Goal: Task Accomplishment & Management: Manage account settings

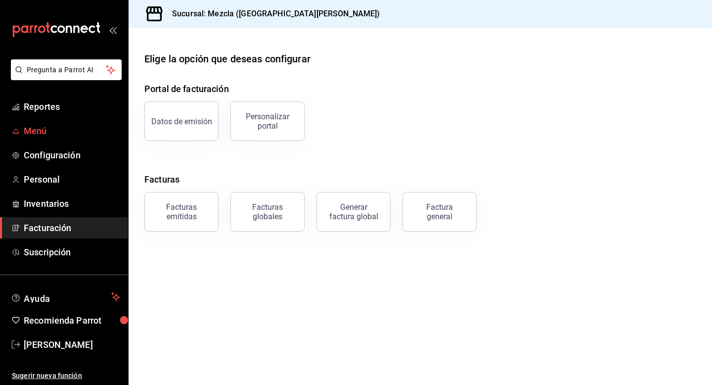
click at [60, 129] on span "Menú" at bounding box center [72, 130] width 96 height 13
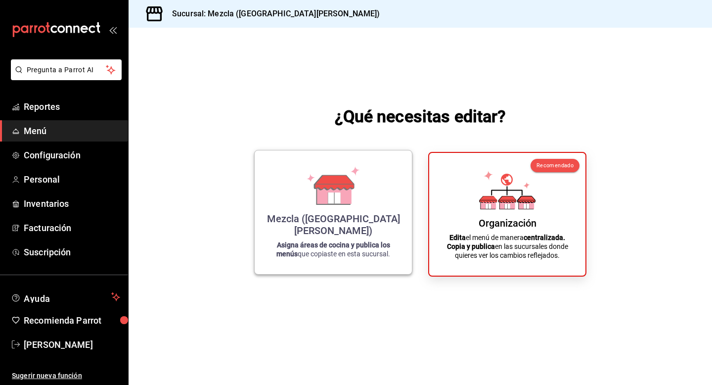
click at [328, 189] on icon at bounding box center [334, 182] width 39 height 14
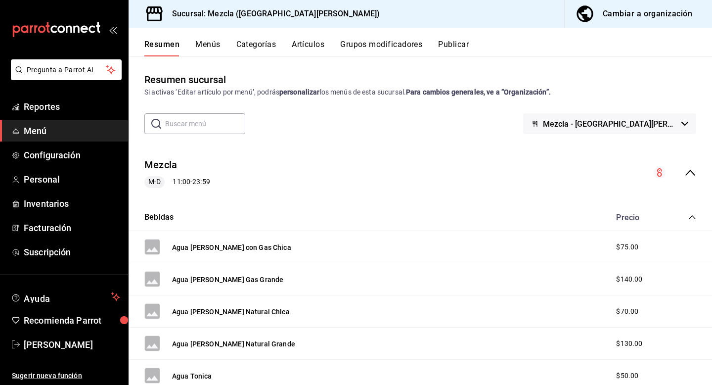
click at [306, 47] on button "Artículos" at bounding box center [308, 48] width 33 height 17
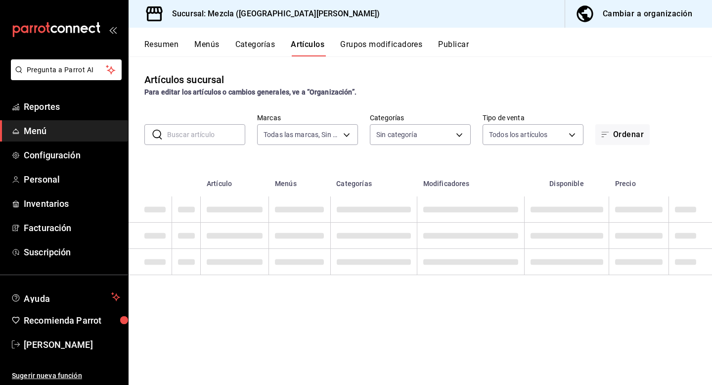
type input "fab4ebb5-c19e-47f6-819d-94a0d1a0aac3"
type input "d2a27ef5-2cf3-4db5-8f33-6cfb984c57dd,620a182b-1ea5-4c9f-a505-45ef3abfb3fc,642cc…"
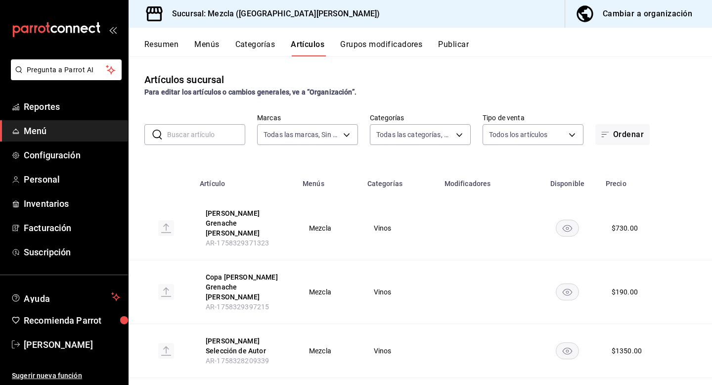
click at [623, 5] on button "Cambiar a organización" at bounding box center [634, 14] width 139 height 28
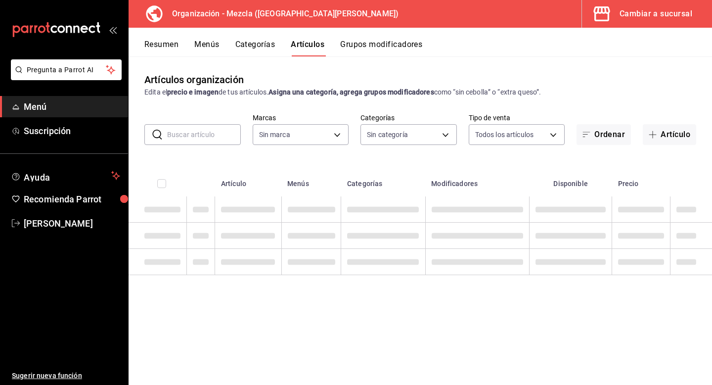
type input "9d13bccb-eec6-40ac-b757-16c91c8dc13a,9238e155-f3e4-4878-b388-10bce27fdd89,8d366…"
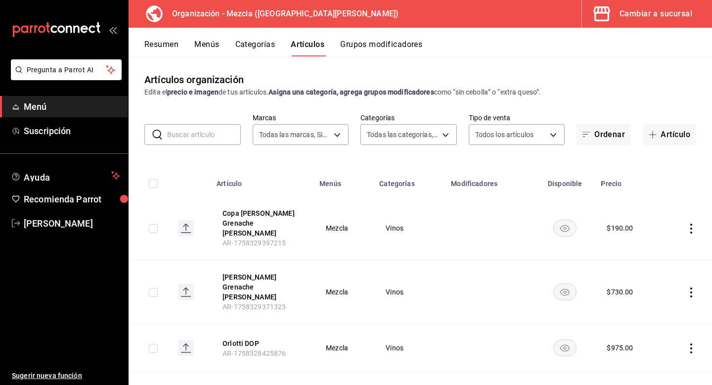
type input "421286d7-7bc6-409b-bf64-48757cdbc444"
click at [653, 132] on span "button" at bounding box center [655, 135] width 12 height 8
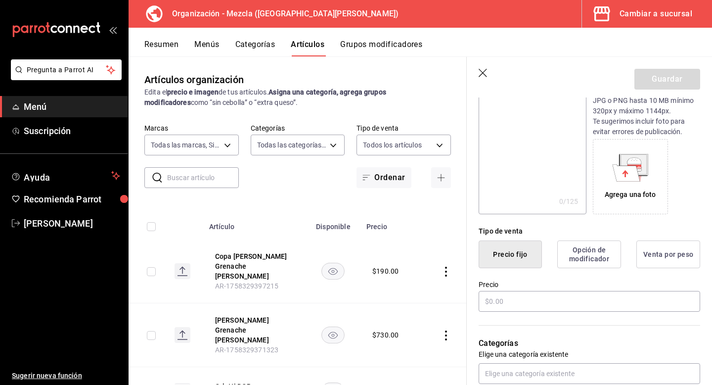
scroll to position [118, 0]
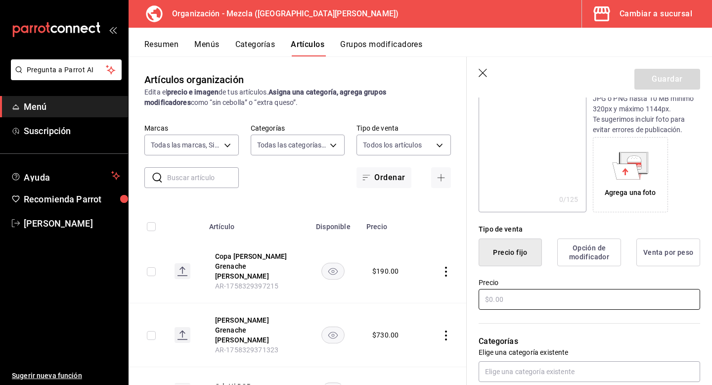
type input "Negroni WEEK"
click at [495, 301] on input "text" at bounding box center [590, 299] width 222 height 21
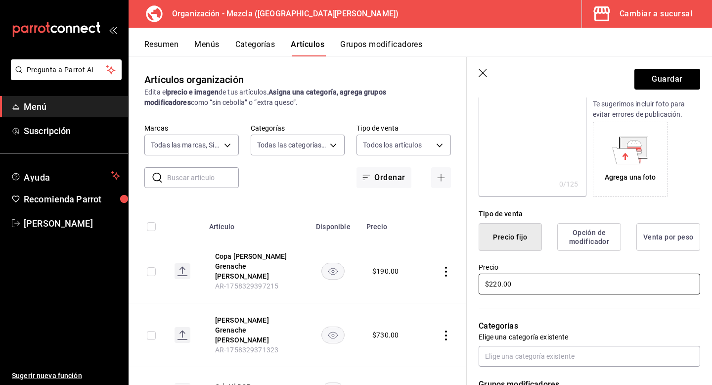
type input "$220.00"
click at [583, 239] on button "Opción de modificador" at bounding box center [590, 237] width 64 height 28
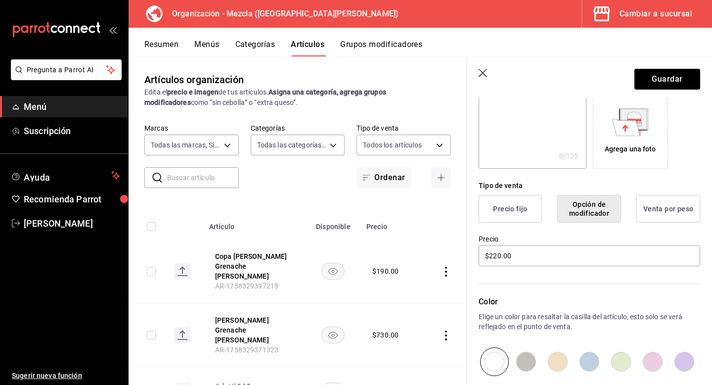
scroll to position [160, 0]
click at [601, 216] on button "Opción de modificador" at bounding box center [590, 211] width 64 height 28
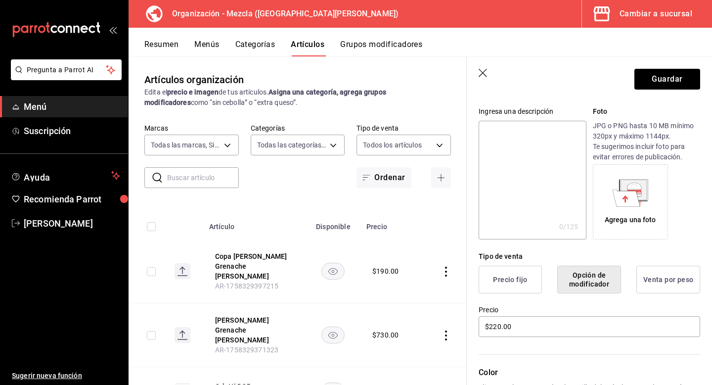
scroll to position [104, 0]
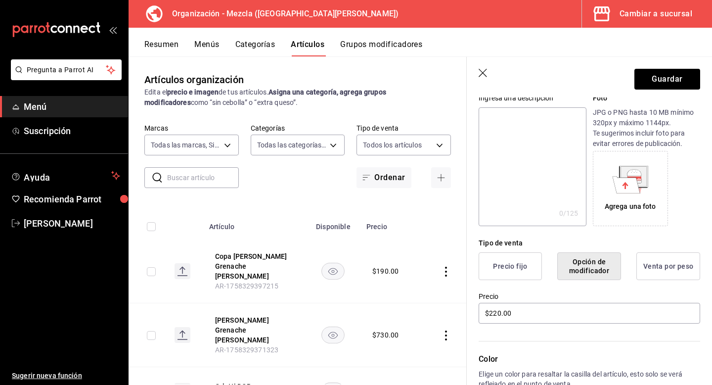
click at [508, 272] on button "Precio fijo" at bounding box center [510, 266] width 63 height 28
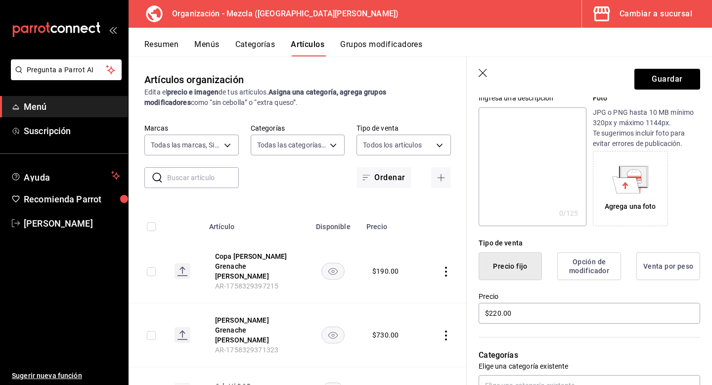
click at [560, 272] on button "Opción de modificador" at bounding box center [590, 266] width 64 height 28
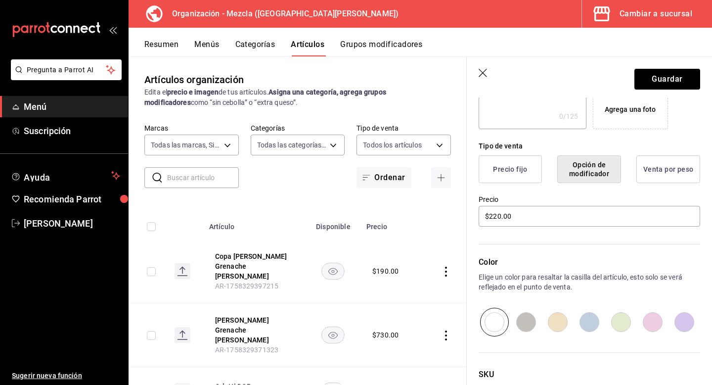
scroll to position [197, 0]
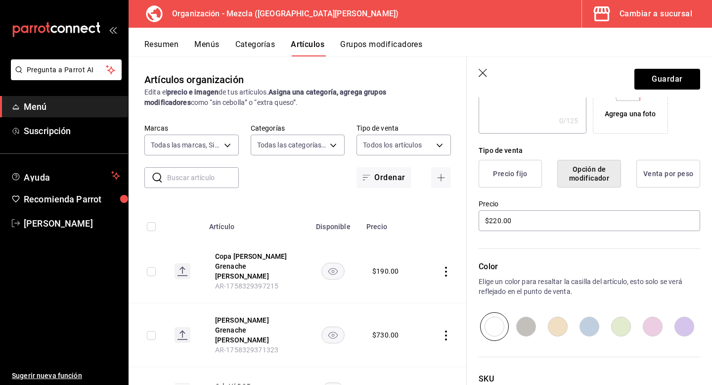
click at [519, 177] on button "Precio fijo" at bounding box center [510, 174] width 63 height 28
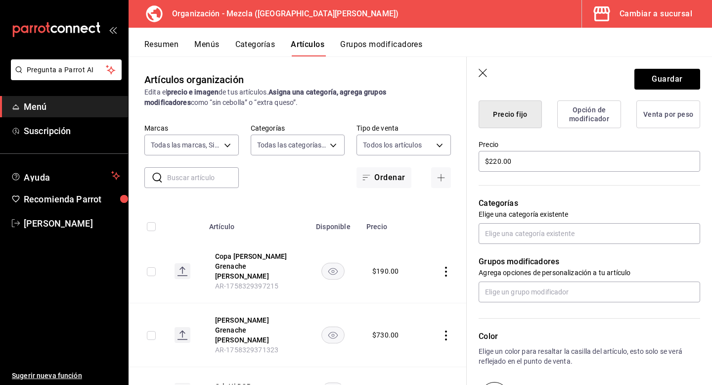
scroll to position [262, 0]
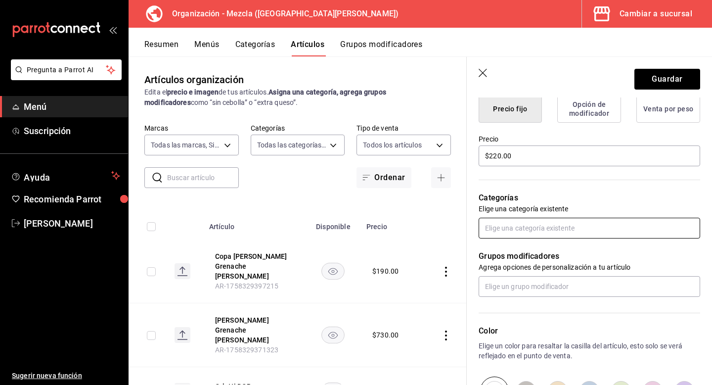
click at [498, 232] on input "text" at bounding box center [590, 228] width 222 height 21
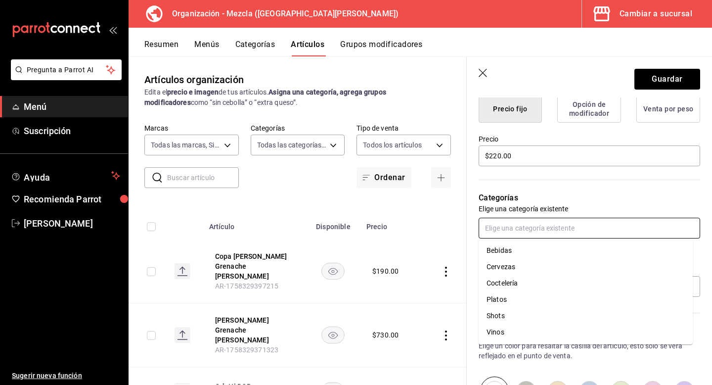
click at [517, 279] on li "Coctelería" at bounding box center [586, 283] width 214 height 16
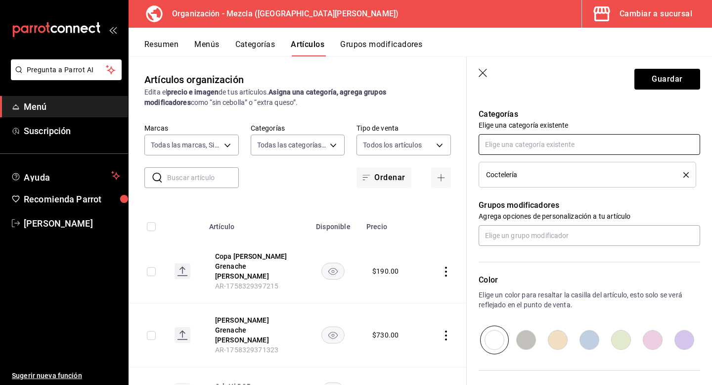
scroll to position [347, 0]
click at [528, 239] on input "text" at bounding box center [590, 234] width 222 height 21
click at [364, 42] on button "Grupos modificadores" at bounding box center [381, 48] width 82 height 17
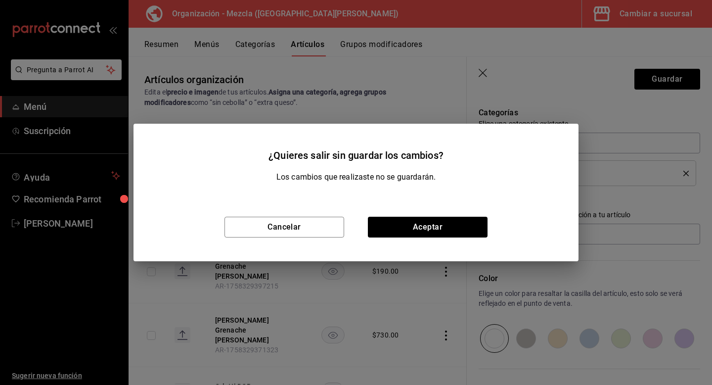
click at [365, 213] on div "Cancelar Aceptar" at bounding box center [356, 227] width 445 height 68
click at [397, 221] on button "Aceptar" at bounding box center [428, 227] width 120 height 21
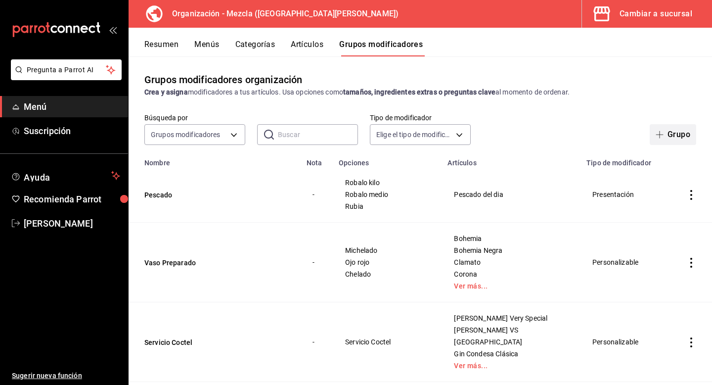
click at [658, 133] on span "button" at bounding box center [662, 135] width 12 height 8
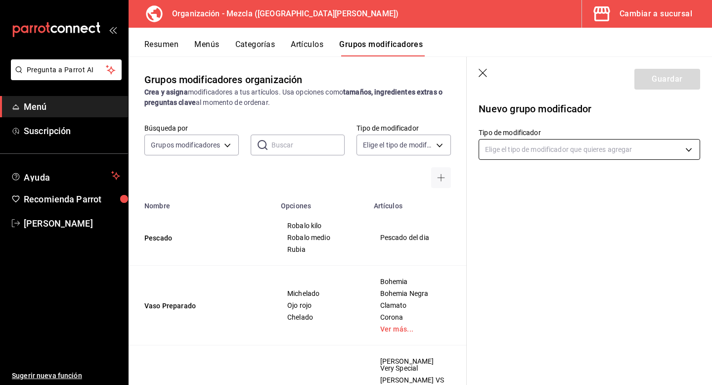
click at [544, 148] on body "Pregunta a Parrot AI Menú Suscripción Ayuda Recomienda Parrot [PERSON_NAME] Sug…" at bounding box center [356, 192] width 712 height 385
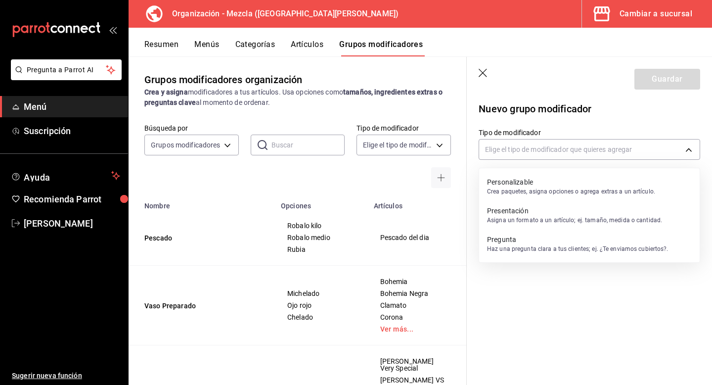
click at [625, 177] on p "Personalizable" at bounding box center [571, 182] width 168 height 10
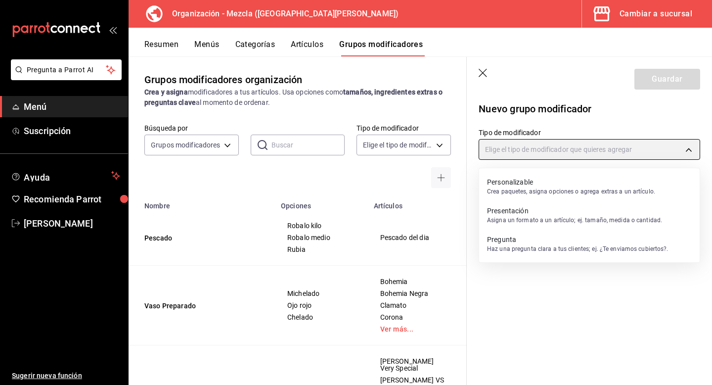
type input "CUSTOMIZABLE"
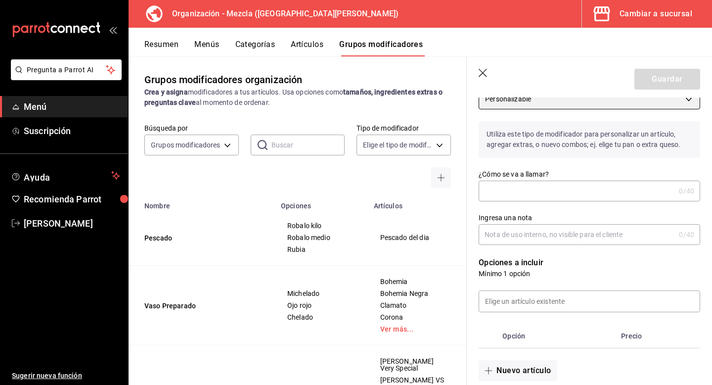
scroll to position [51, 0]
click at [551, 197] on input "¿Cómo se va a llamar?" at bounding box center [577, 190] width 196 height 20
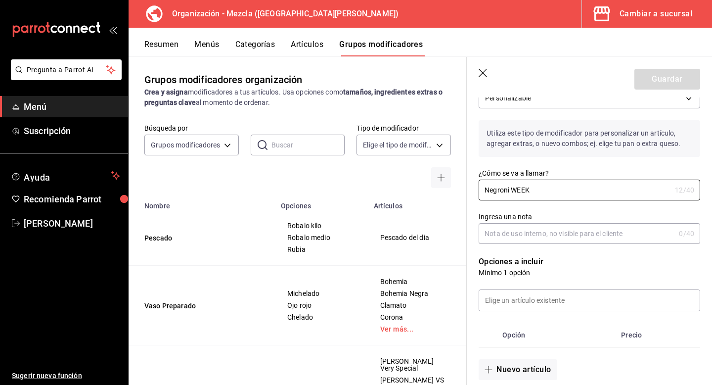
type input "Negroni WEEK"
click at [533, 229] on input "Ingresa una nota" at bounding box center [577, 234] width 196 height 20
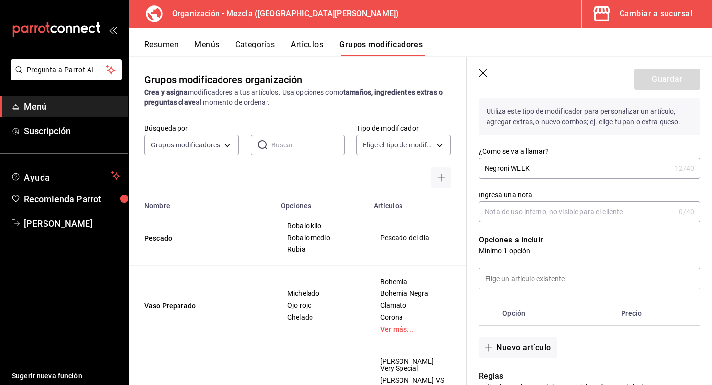
scroll to position [79, 0]
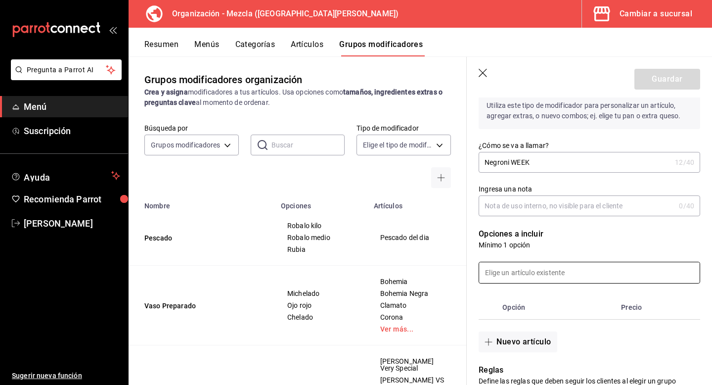
click at [508, 265] on input at bounding box center [589, 272] width 221 height 21
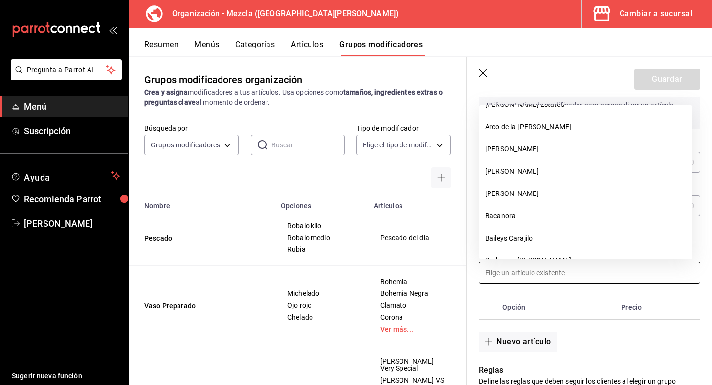
scroll to position [551, 0]
click at [604, 338] on div "Nuevo artículo" at bounding box center [584, 336] width 234 height 33
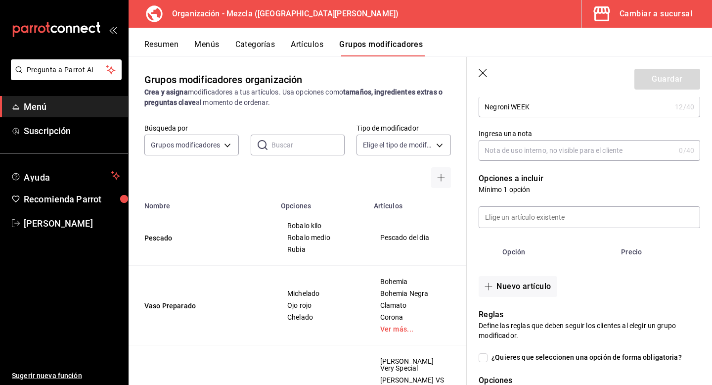
scroll to position [140, 0]
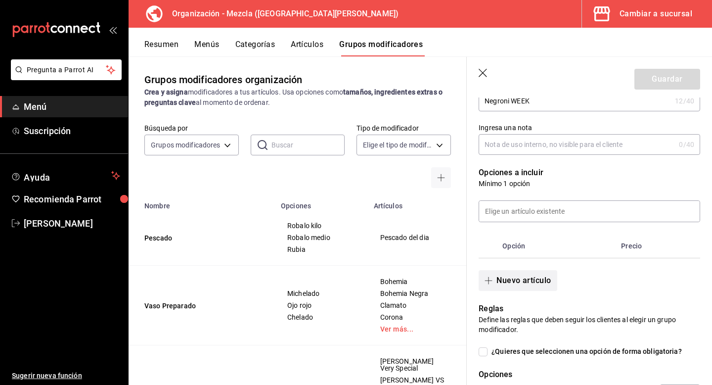
click at [521, 290] on button "Nuevo artículo" at bounding box center [518, 280] width 78 height 21
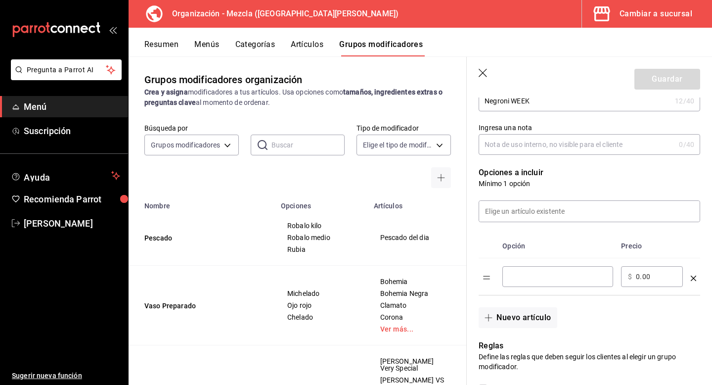
click at [544, 279] on input "optionsTable" at bounding box center [558, 277] width 97 height 10
type input "El Criollo"
click at [619, 286] on td "​ $ 0.00 ​" at bounding box center [652, 276] width 70 height 37
click at [543, 313] on button "Nuevo artículo" at bounding box center [518, 317] width 78 height 21
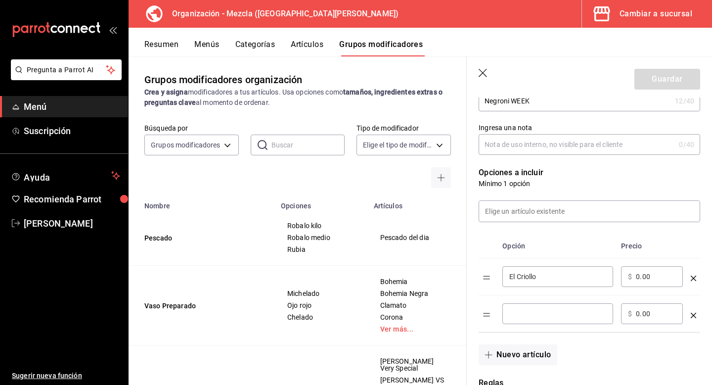
click at [549, 312] on input "optionsTable" at bounding box center [558, 314] width 97 height 10
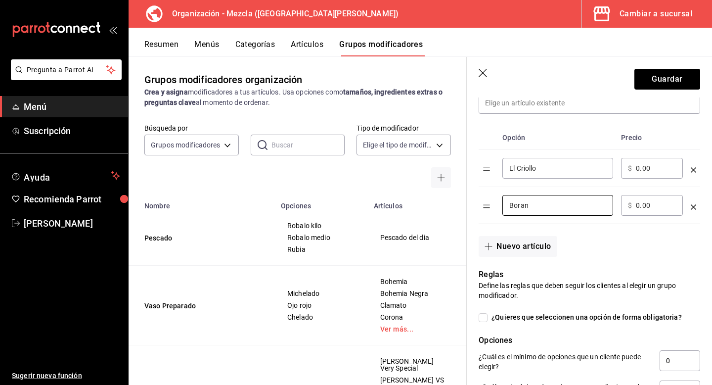
scroll to position [250, 0]
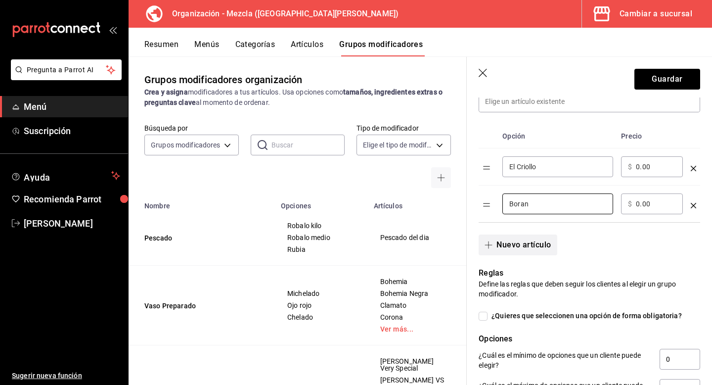
type input "Boran"
click at [525, 240] on button "Nuevo artículo" at bounding box center [518, 244] width 78 height 21
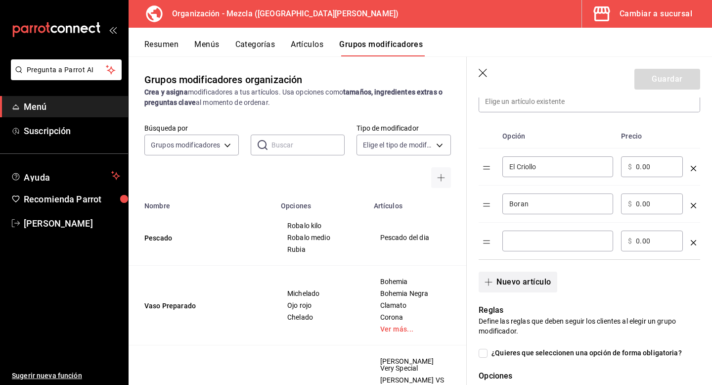
click at [525, 237] on input "optionsTable" at bounding box center [558, 241] width 97 height 10
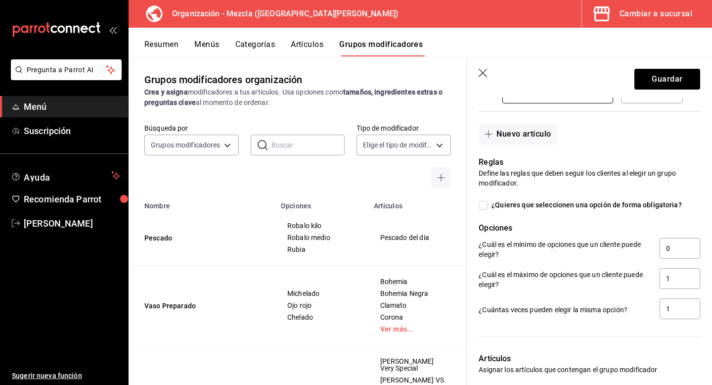
scroll to position [404, 0]
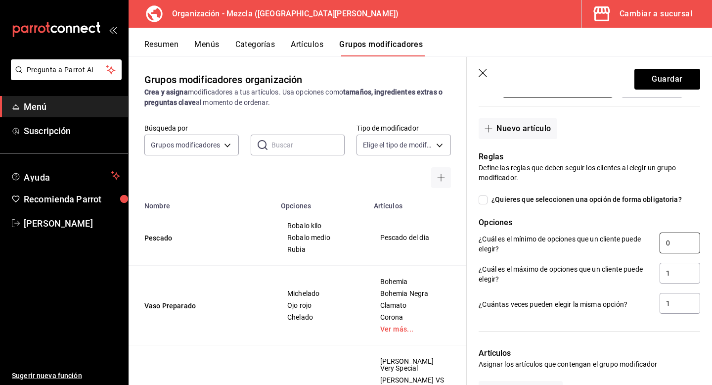
type input "Espresso Velvet"
click at [662, 240] on input "0" at bounding box center [680, 243] width 41 height 21
type input "0"
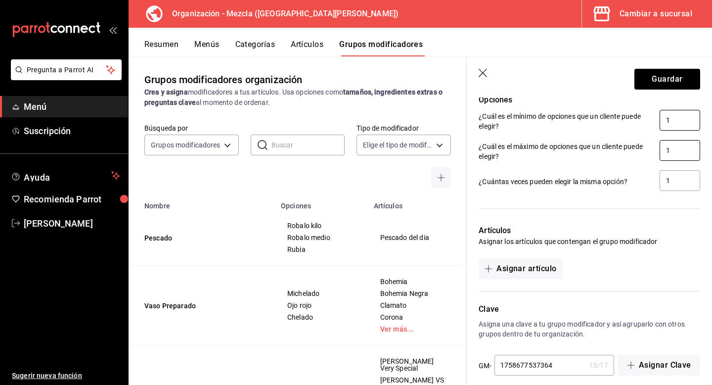
scroll to position [516, 0]
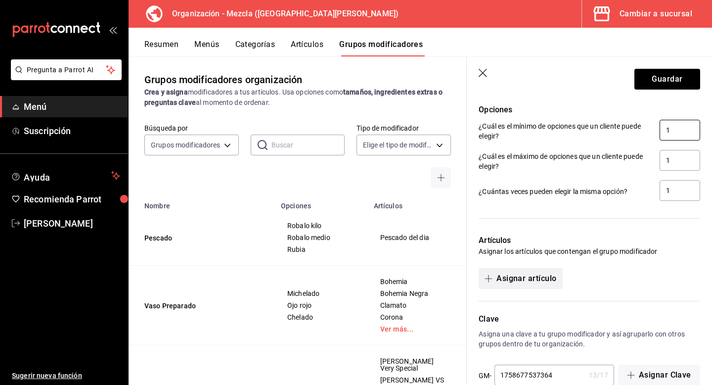
type input "1"
click at [534, 287] on button "Asignar artículo" at bounding box center [521, 278] width 84 height 21
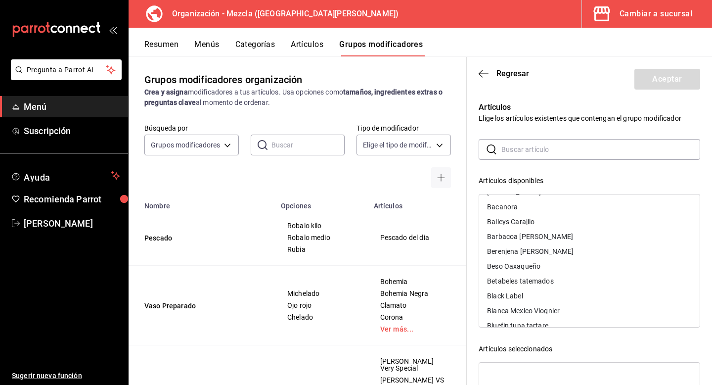
scroll to position [352, 0]
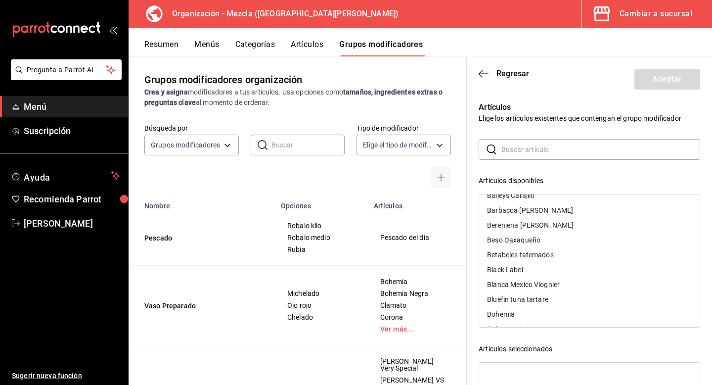
click at [549, 122] on p "Elige los artículos existentes que contengan el grupo modificador" at bounding box center [590, 118] width 222 height 10
click at [307, 52] on button "Artículos" at bounding box center [307, 48] width 33 height 17
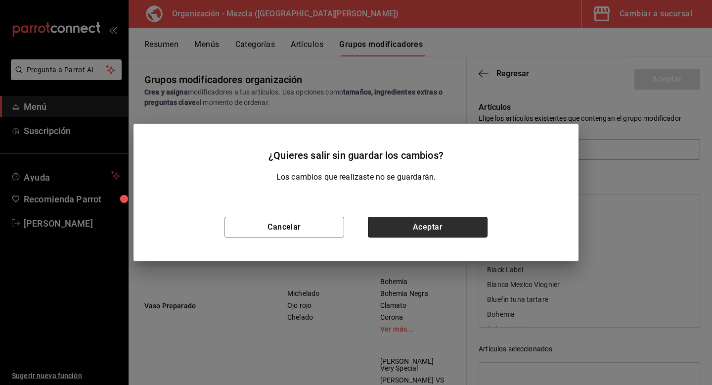
click at [413, 224] on button "Aceptar" at bounding box center [428, 227] width 120 height 21
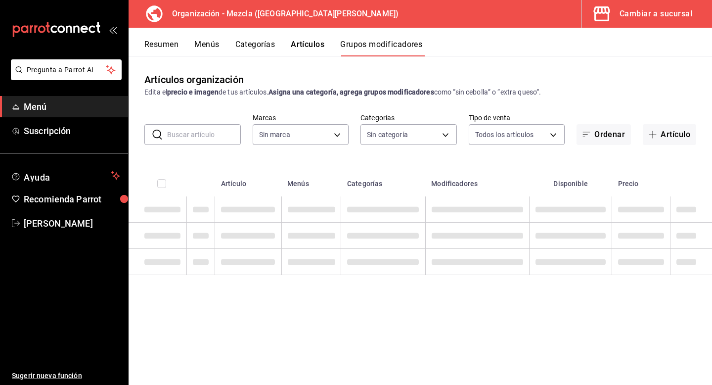
type input "421286d7-7bc6-409b-bf64-48757cdbc444"
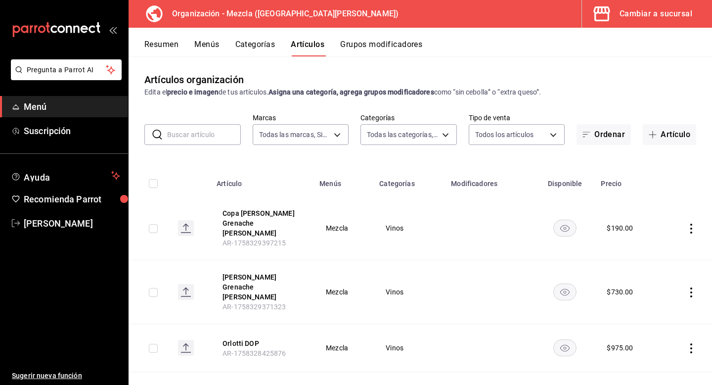
type input "9d13bccb-eec6-40ac-b757-16c91c8dc13a,9238e155-f3e4-4878-b388-10bce27fdd89,8d366…"
click at [205, 134] on input "text" at bounding box center [204, 135] width 74 height 20
click at [643, 138] on button "Artículo" at bounding box center [669, 134] width 53 height 21
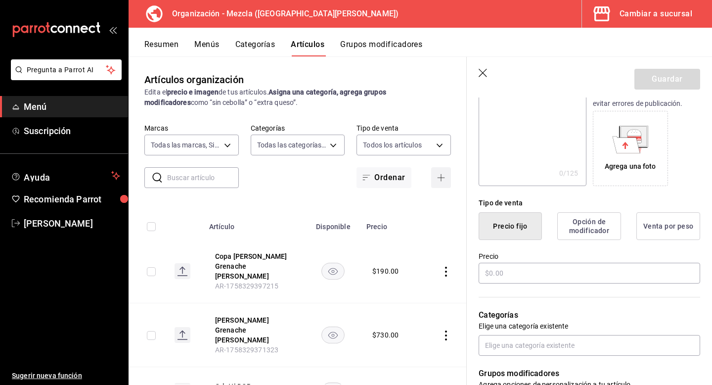
scroll to position [145, 0]
type input "Negroni WEEK"
click at [543, 269] on input "text" at bounding box center [590, 272] width 222 height 21
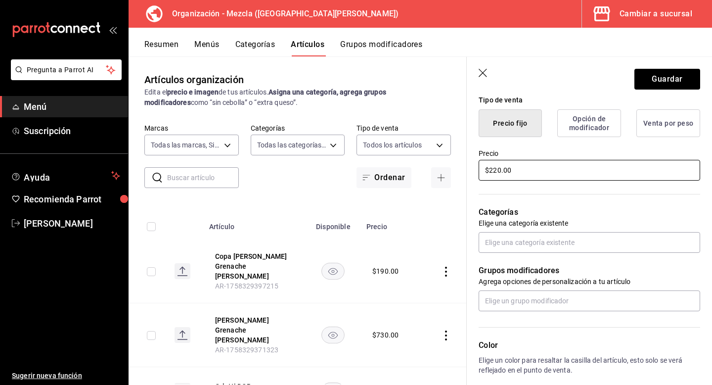
scroll to position [265, 0]
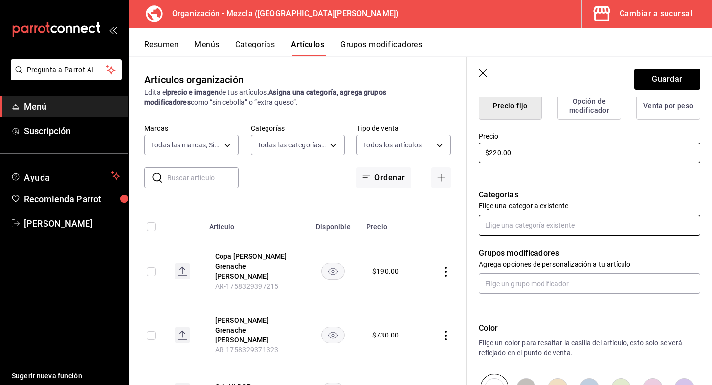
type input "$220.00"
click at [531, 217] on input "text" at bounding box center [590, 225] width 222 height 21
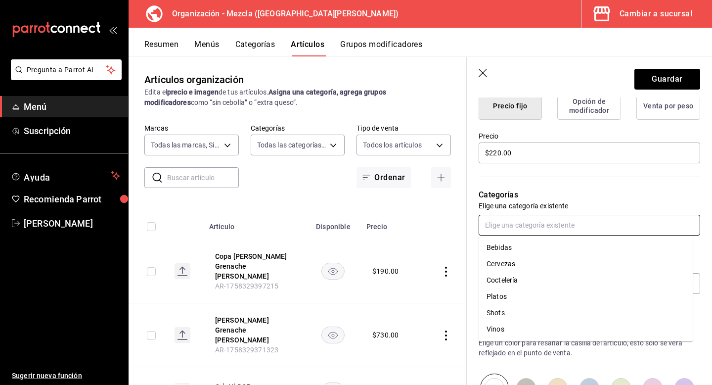
click at [554, 312] on li "Shots" at bounding box center [586, 313] width 214 height 16
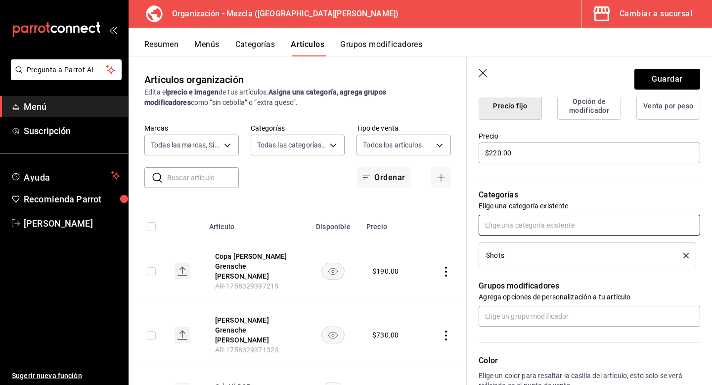
click at [563, 226] on input "text" at bounding box center [590, 225] width 222 height 21
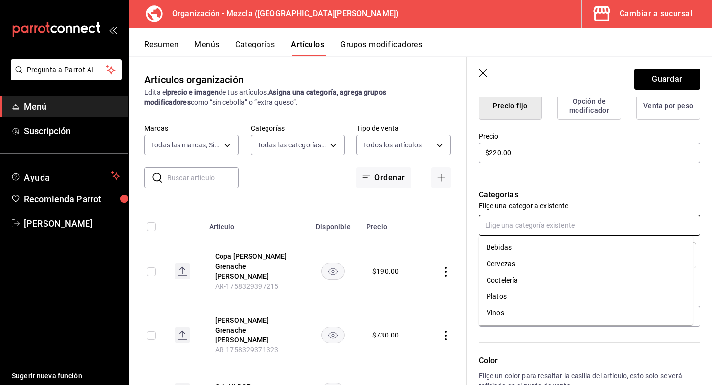
click at [532, 276] on li "Coctelería" at bounding box center [586, 280] width 214 height 16
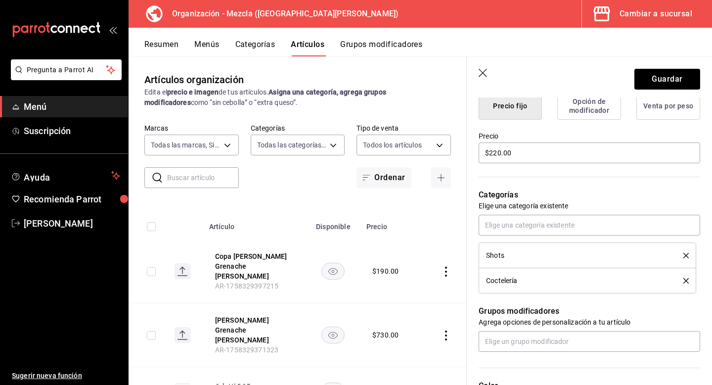
click at [684, 253] on icon "delete" at bounding box center [686, 255] width 5 height 5
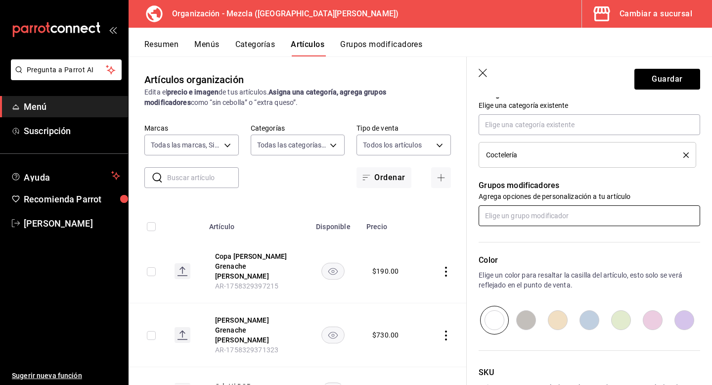
scroll to position [367, 0]
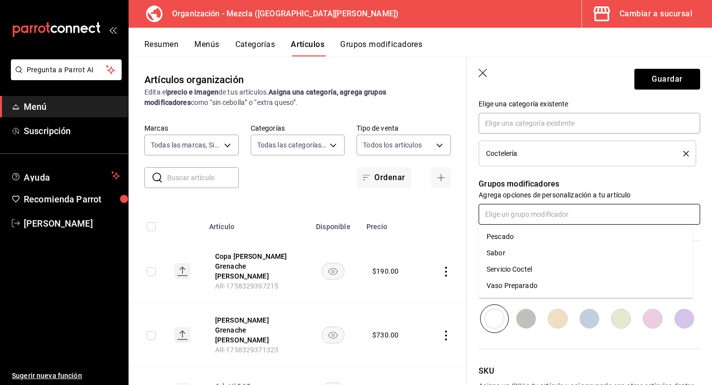
click at [618, 218] on input "text" at bounding box center [590, 214] width 222 height 21
click at [643, 188] on p "Grupos modificadores" at bounding box center [590, 184] width 222 height 12
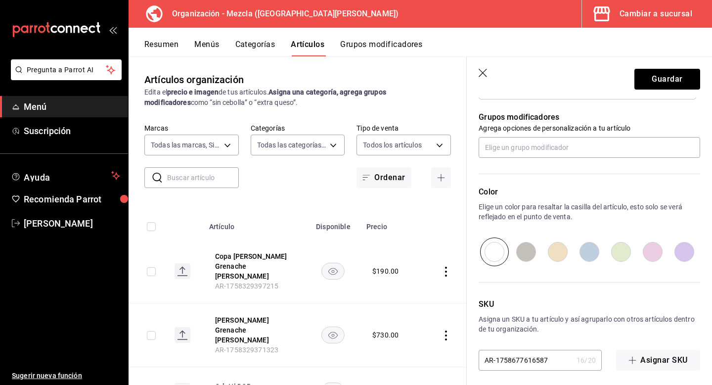
scroll to position [439, 0]
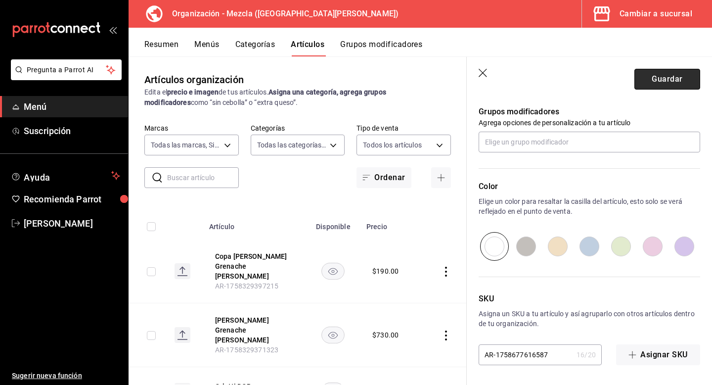
click at [663, 80] on button "Guardar" at bounding box center [668, 79] width 66 height 21
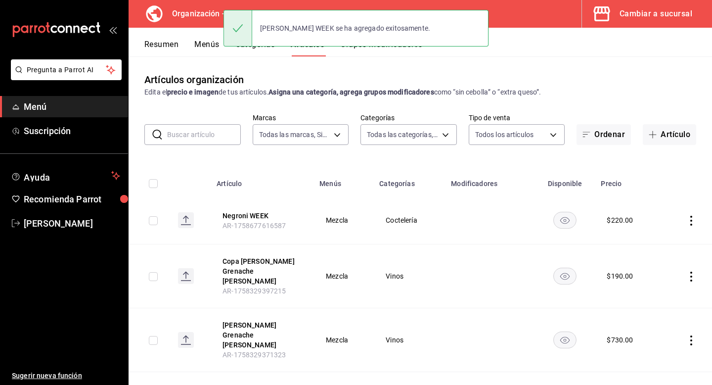
click at [179, 136] on input "text" at bounding box center [204, 135] width 74 height 20
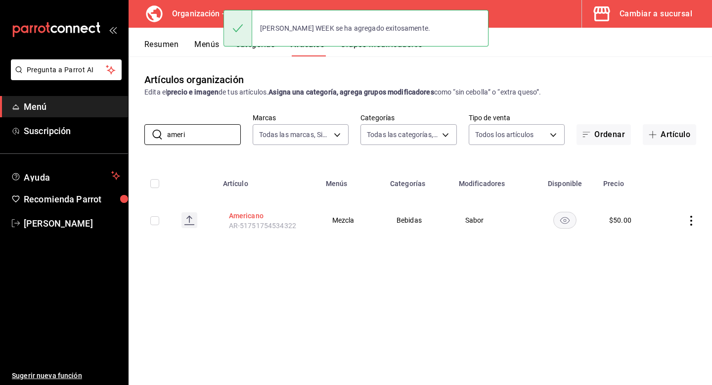
type input "ameri"
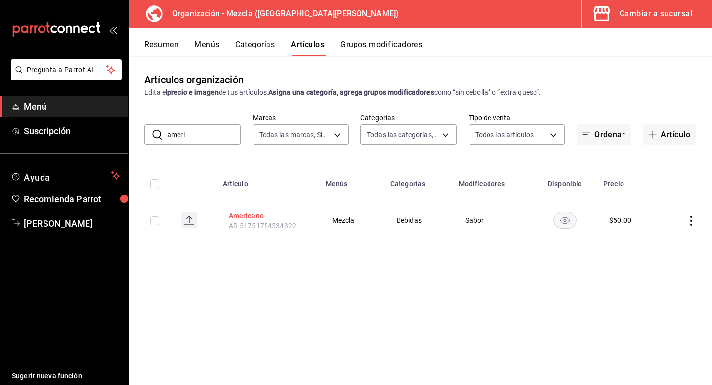
click at [240, 211] on button "Americano" at bounding box center [268, 216] width 79 height 10
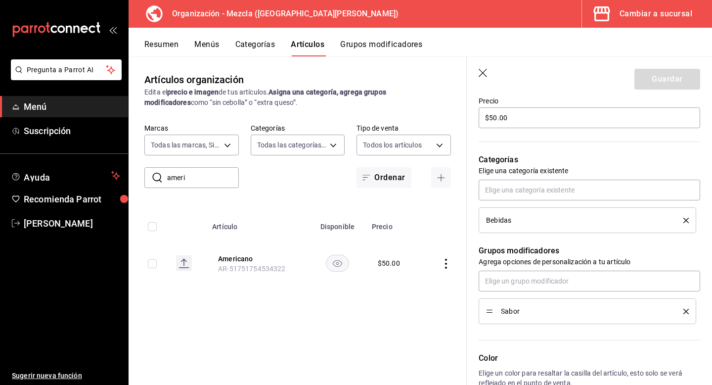
scroll to position [303, 0]
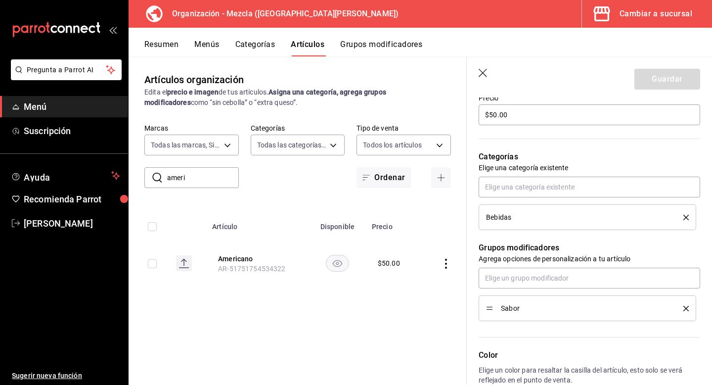
click at [677, 303] on div "Sabor" at bounding box center [587, 308] width 203 height 11
click at [684, 307] on icon "delete" at bounding box center [686, 308] width 5 height 5
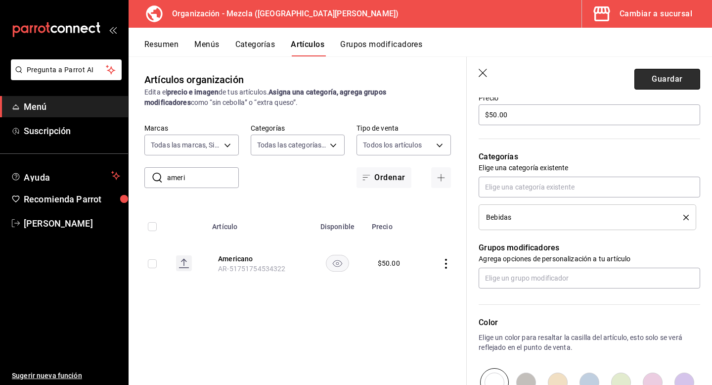
click at [663, 74] on button "Guardar" at bounding box center [668, 79] width 66 height 21
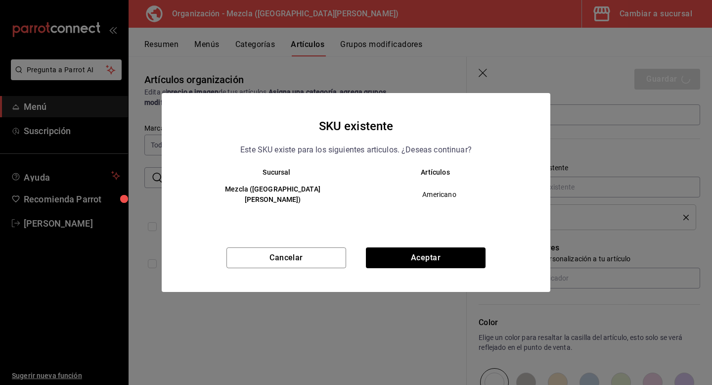
click at [391, 265] on div "Cancelar Aceptar" at bounding box center [356, 269] width 389 height 45
click at [401, 254] on button "Aceptar" at bounding box center [426, 257] width 120 height 21
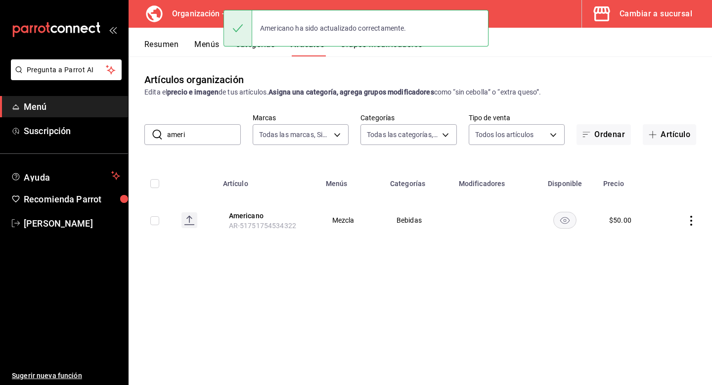
click at [372, 41] on div "Americano ha sido actualizado correctamente." at bounding box center [356, 28] width 265 height 37
click at [370, 46] on div "Americano ha sido actualizado correctamente." at bounding box center [356, 28] width 265 height 37
click at [361, 53] on button "Grupos modificadores" at bounding box center [381, 48] width 82 height 17
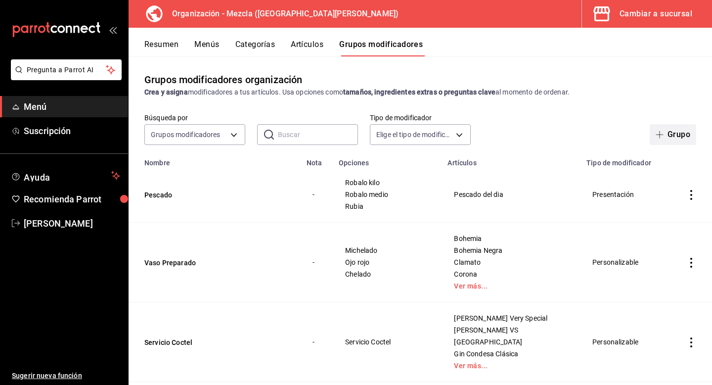
click at [677, 135] on button "Grupo" at bounding box center [673, 134] width 47 height 21
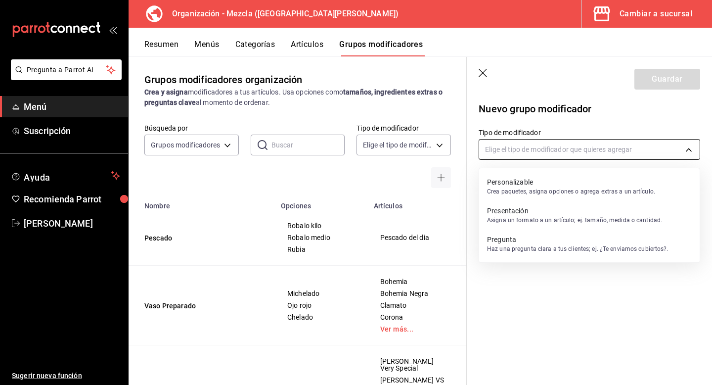
click at [540, 142] on body "Pregunta a Parrot AI Menú Suscripción Ayuda Recomienda Parrot [PERSON_NAME] Sug…" at bounding box center [356, 192] width 712 height 385
click at [532, 185] on p "Personalizable" at bounding box center [571, 182] width 168 height 10
type input "CUSTOMIZABLE"
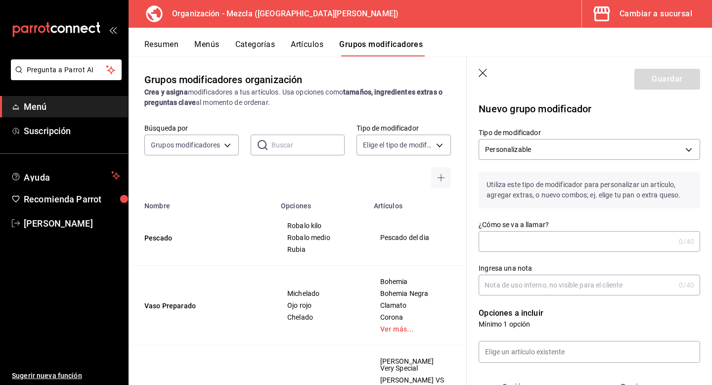
click at [513, 238] on input "¿Cómo se va a llamar?" at bounding box center [577, 242] width 196 height 20
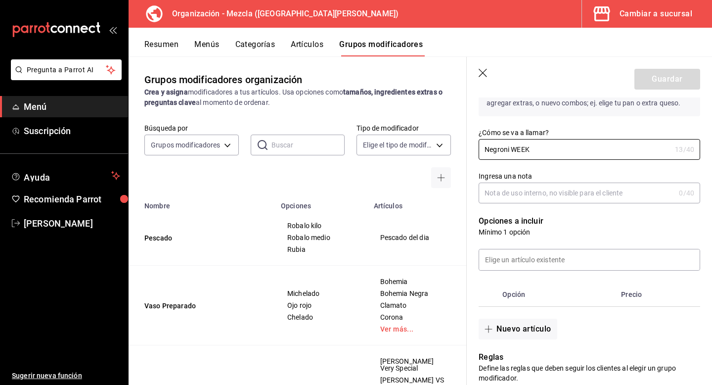
type input "Negroni WEEK"
click at [559, 204] on div "Opciones a incluir Mínimo 1 opción Opción Precio Nuevo artículo" at bounding box center [584, 271] width 234 height 136
click at [560, 202] on input "Ingresa una nota" at bounding box center [577, 193] width 196 height 20
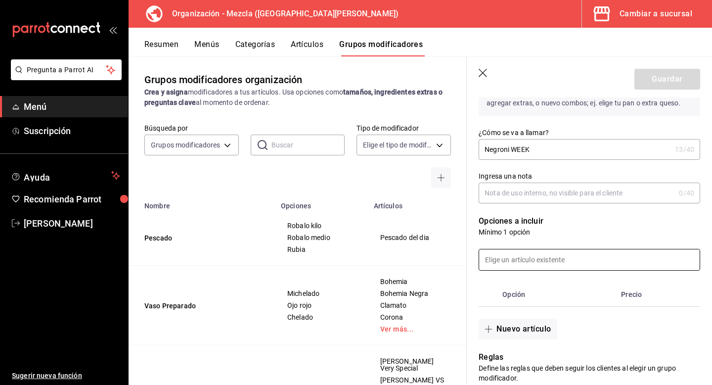
click at [527, 264] on input at bounding box center [589, 259] width 221 height 21
type input "E"
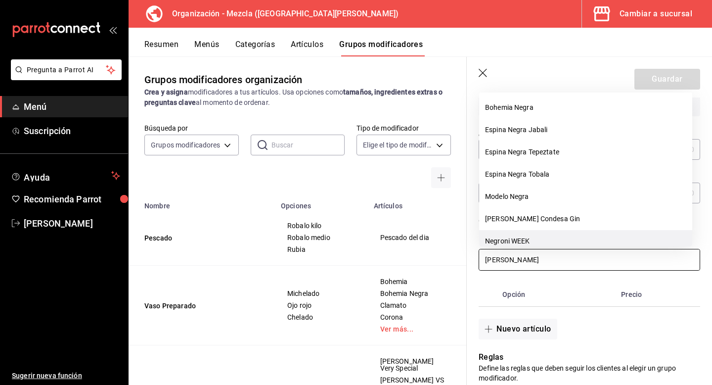
click at [531, 239] on li "Negroni WEEK" at bounding box center [585, 241] width 213 height 22
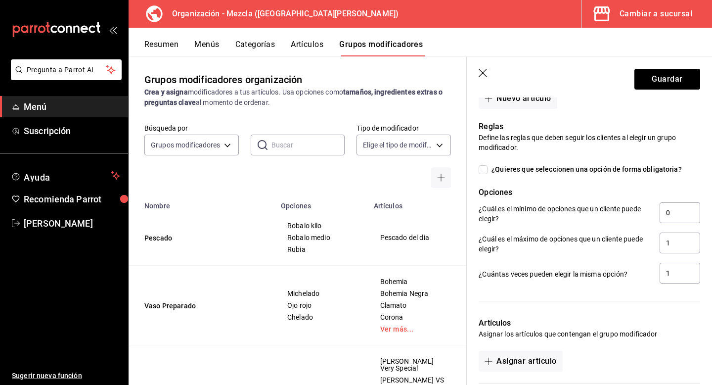
scroll to position [362, 0]
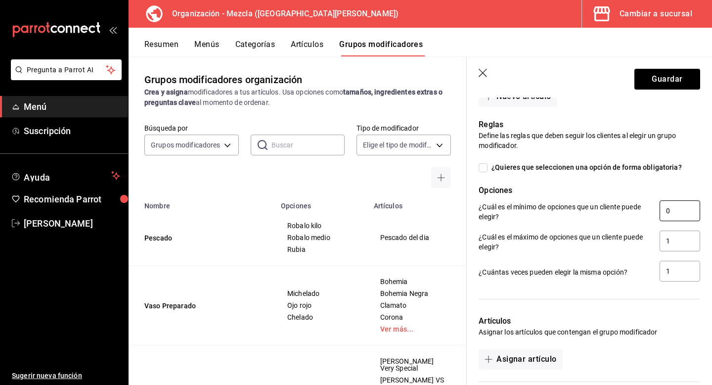
type input "[PERSON_NAME]"
click at [660, 210] on input "0" at bounding box center [680, 210] width 41 height 21
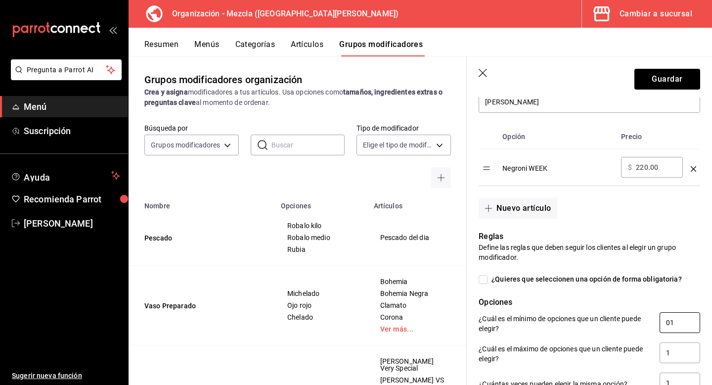
scroll to position [252, 0]
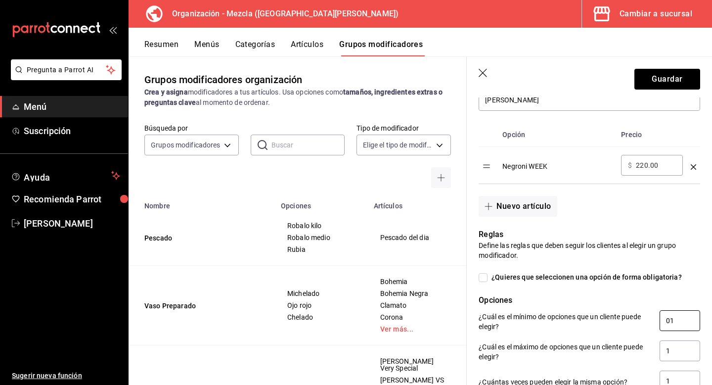
type input "0"
type input "1"
click at [530, 216] on button "Nuevo artículo" at bounding box center [518, 206] width 78 height 21
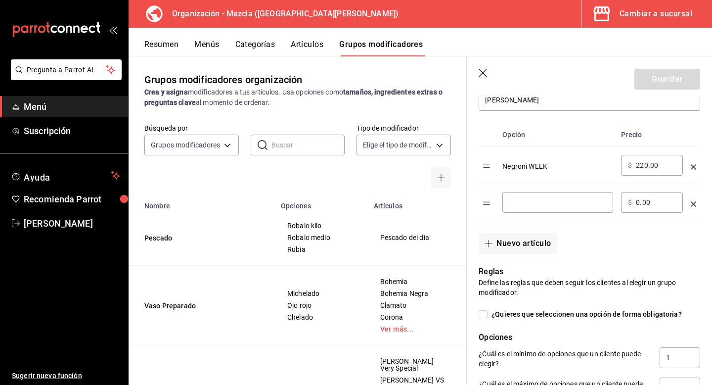
click at [679, 200] on td "​ $ 0.00 ​" at bounding box center [652, 202] width 70 height 37
click at [691, 201] on icon "optionsTable" at bounding box center [693, 203] width 5 height 5
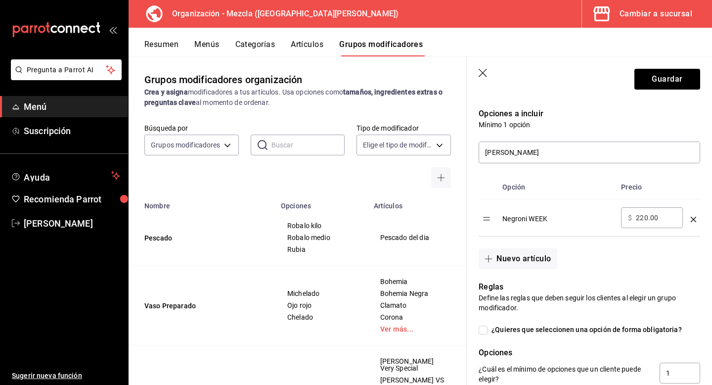
scroll to position [193, 0]
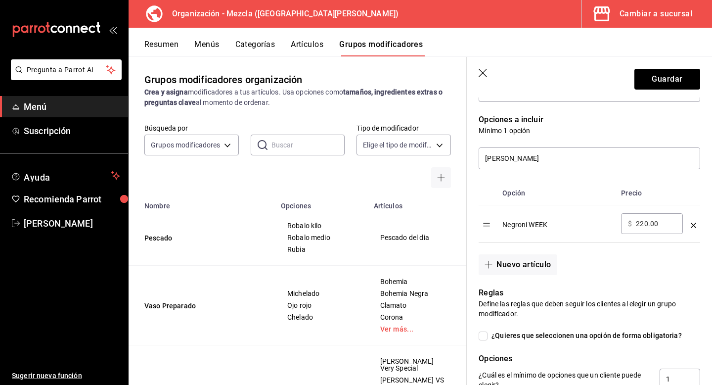
click at [538, 227] on div "Negroni WEEK" at bounding box center [558, 221] width 111 height 16
click at [691, 227] on icon "optionsTable" at bounding box center [693, 225] width 5 height 5
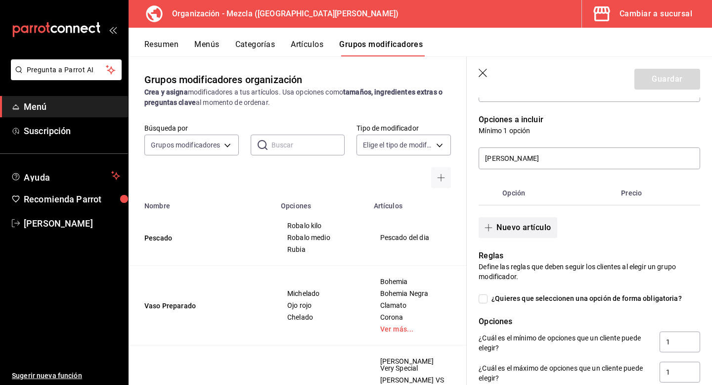
click at [499, 234] on button "Nuevo artículo" at bounding box center [518, 227] width 78 height 21
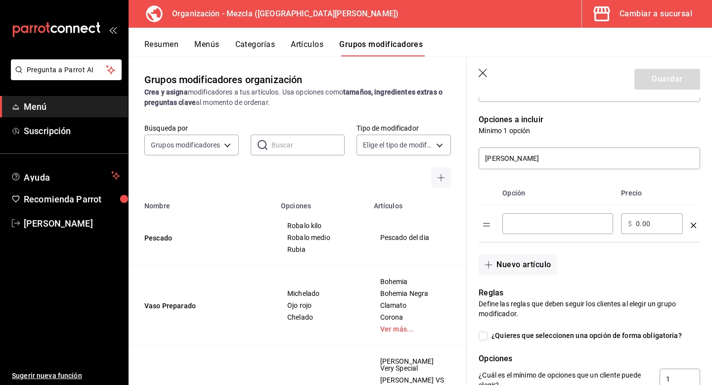
click at [540, 225] on input "optionsTable" at bounding box center [558, 224] width 97 height 10
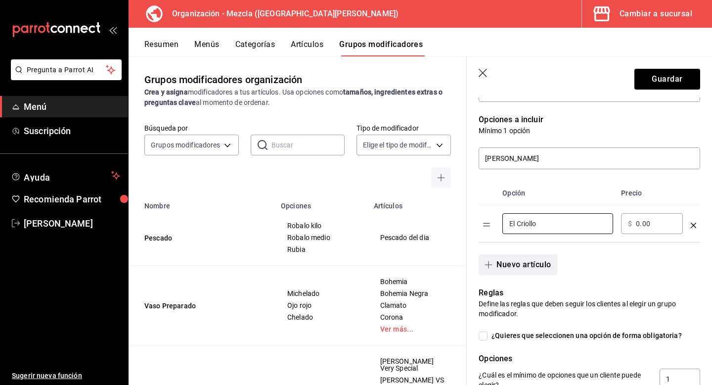
type input "El Criollo"
click at [522, 270] on button "Nuevo artículo" at bounding box center [518, 264] width 78 height 21
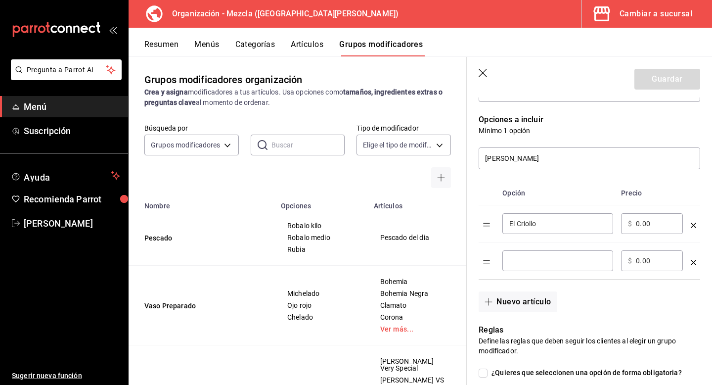
click at [527, 263] on input "optionsTable" at bounding box center [558, 261] width 97 height 10
type input "Boran"
click at [522, 304] on button "Nuevo artículo" at bounding box center [518, 301] width 78 height 21
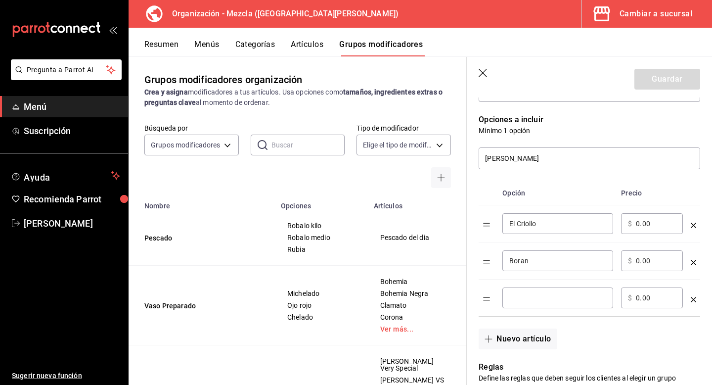
click at [544, 295] on input "optionsTable" at bounding box center [558, 298] width 97 height 10
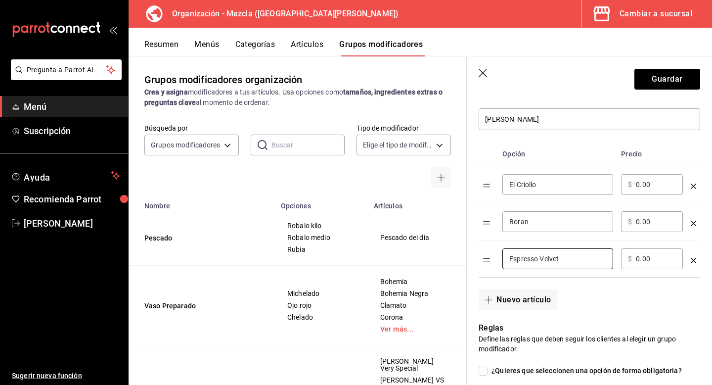
scroll to position [236, 0]
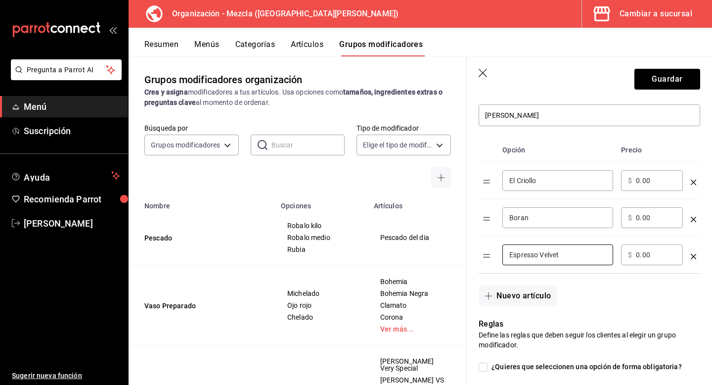
type input "Espresso Velvet"
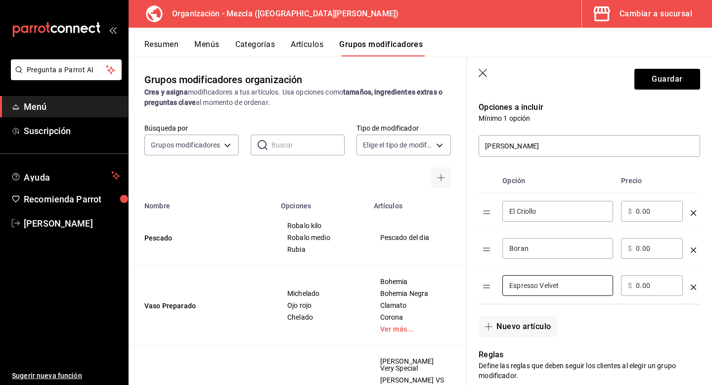
scroll to position [201, 0]
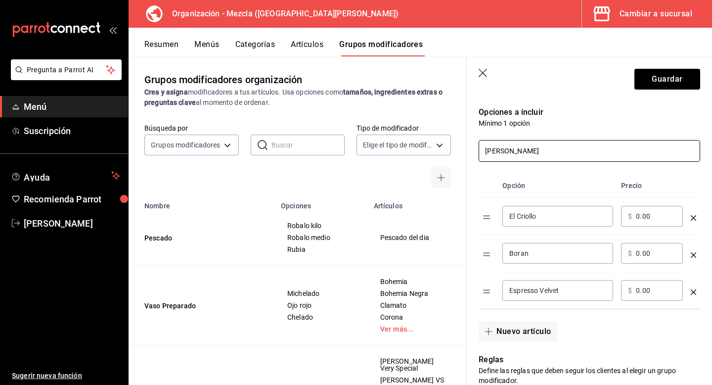
click at [526, 148] on input "[PERSON_NAME]" at bounding box center [589, 150] width 221 height 21
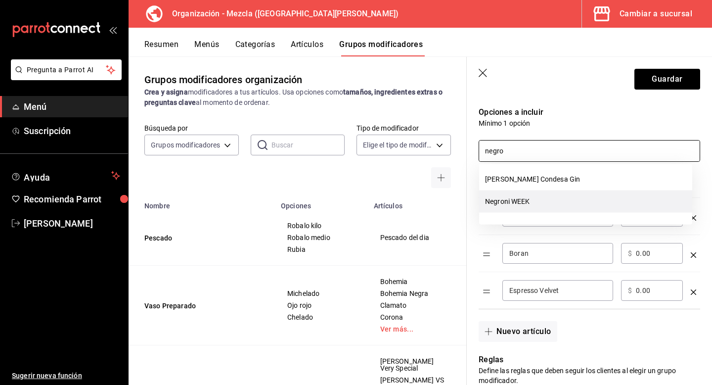
click at [561, 195] on li "Negroni WEEK" at bounding box center [585, 201] width 213 height 22
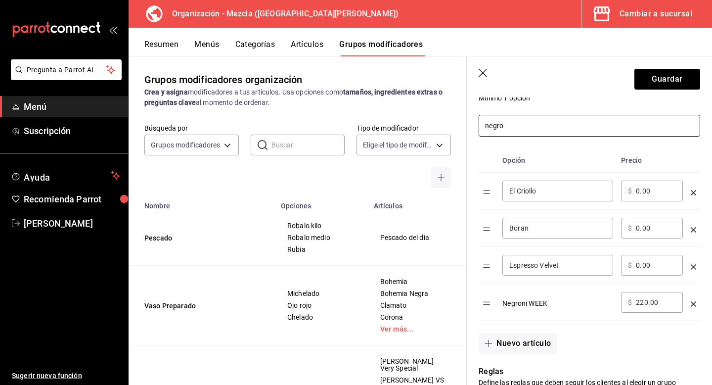
scroll to position [221, 0]
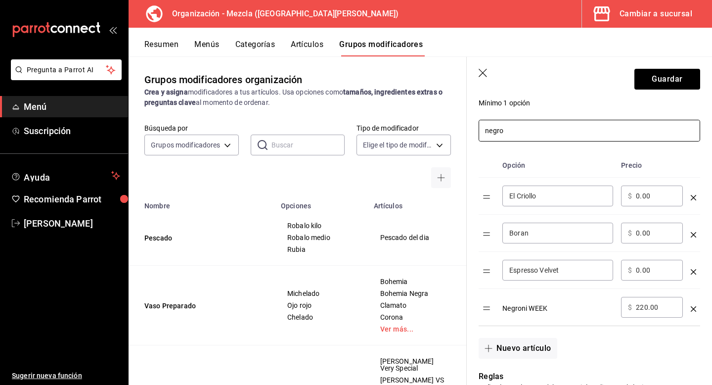
type input "negro"
click at [687, 300] on td "optionsTable" at bounding box center [693, 307] width 13 height 37
click at [691, 307] on icon "optionsTable" at bounding box center [693, 308] width 5 height 5
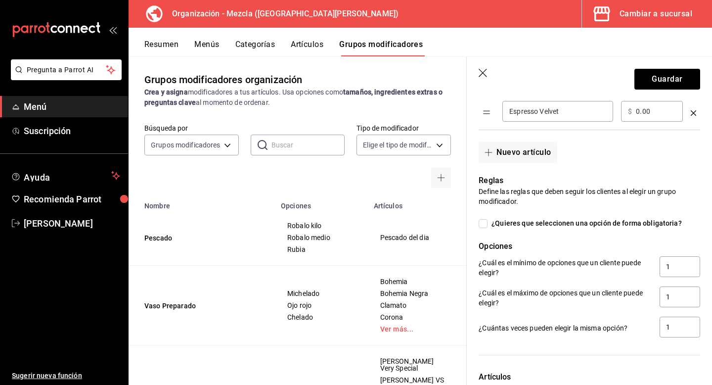
scroll to position [381, 0]
click at [526, 145] on button "Nuevo artículo" at bounding box center [518, 151] width 78 height 21
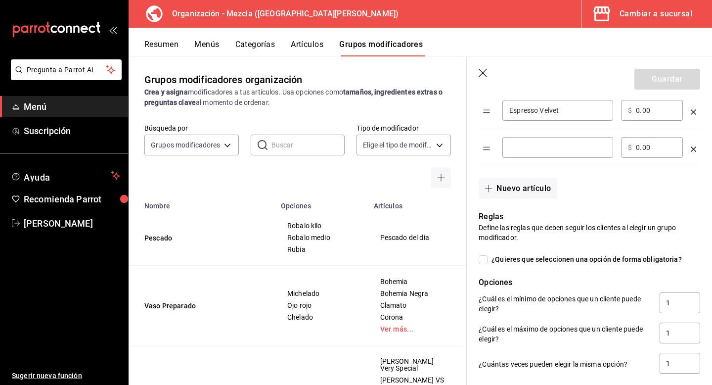
click at [691, 145] on div "optionsTable" at bounding box center [693, 145] width 5 height 16
click at [691, 150] on icon "optionsTable" at bounding box center [693, 148] width 5 height 5
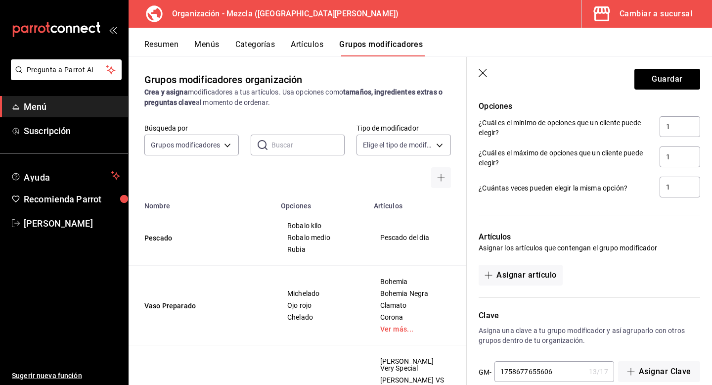
scroll to position [523, 0]
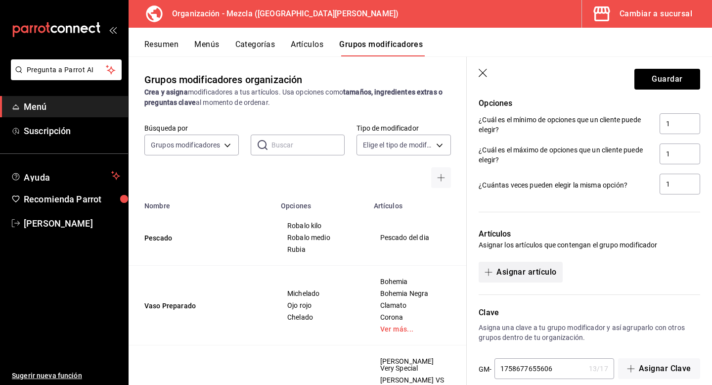
click at [526, 264] on button "Asignar artículo" at bounding box center [521, 272] width 84 height 21
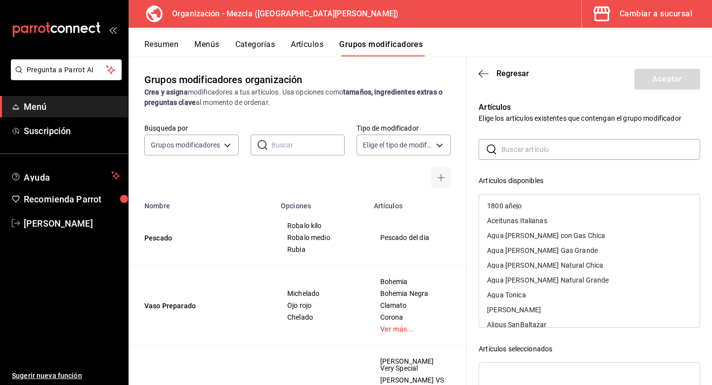
click at [560, 146] on input "text" at bounding box center [601, 150] width 199 height 20
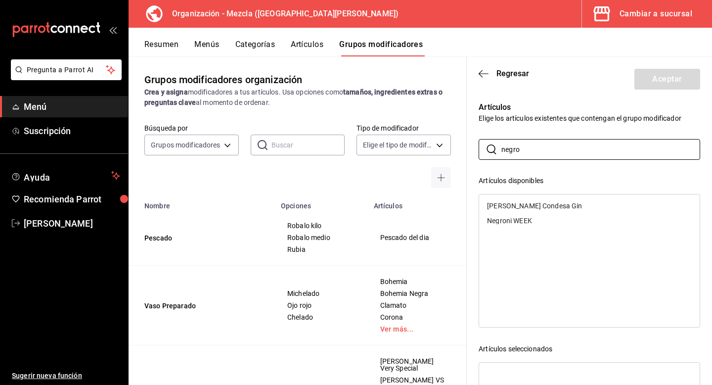
click at [553, 225] on div "Negroni WEEK" at bounding box center [589, 220] width 221 height 15
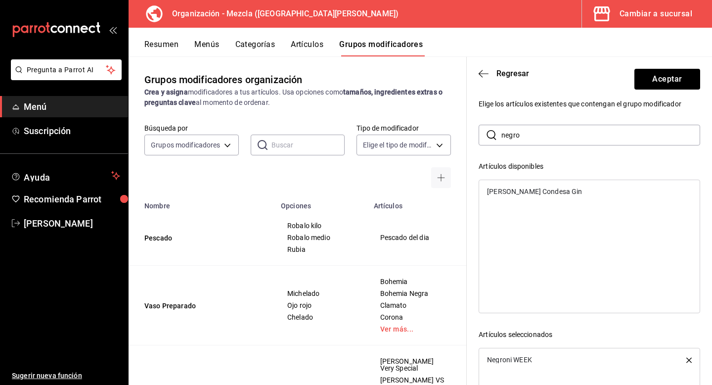
scroll to position [9, 0]
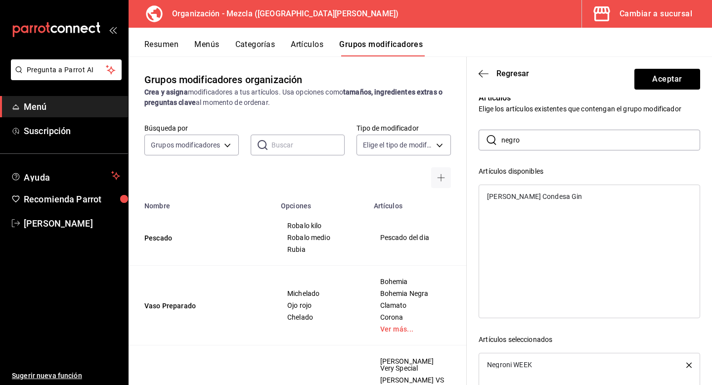
click at [561, 208] on div "[PERSON_NAME] Condesa Gin" at bounding box center [590, 252] width 222 height 134
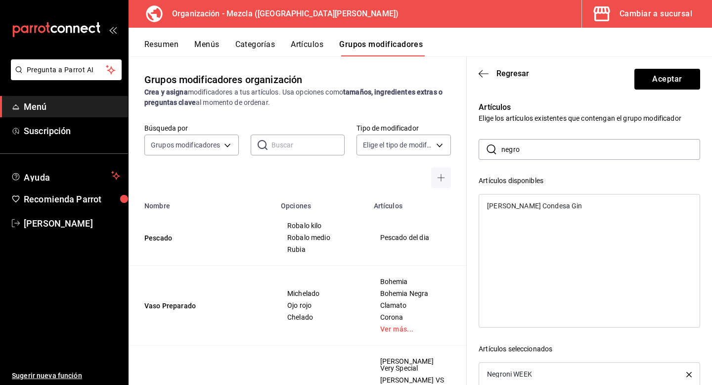
click at [518, 150] on input "negro" at bounding box center [601, 150] width 199 height 20
type input "n"
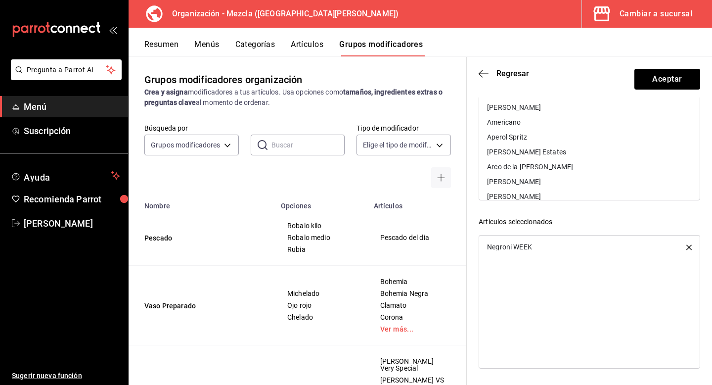
scroll to position [195, 0]
click at [636, 80] on button "Aceptar" at bounding box center [668, 79] width 66 height 21
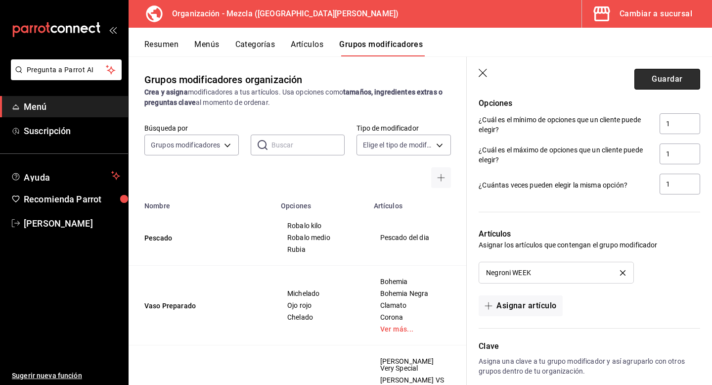
click at [669, 86] on button "Guardar" at bounding box center [668, 79] width 66 height 21
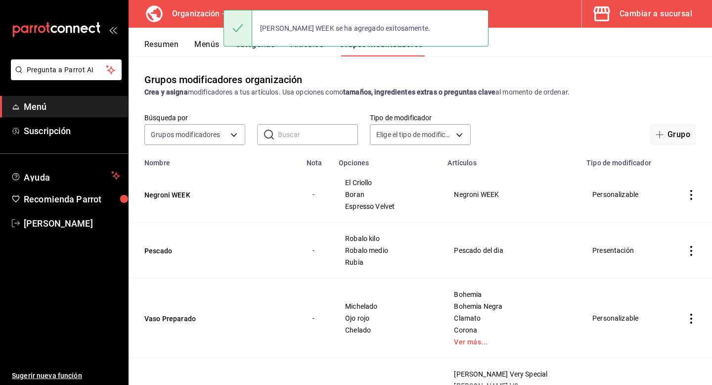
click at [312, 54] on button "Artículos" at bounding box center [307, 48] width 33 height 17
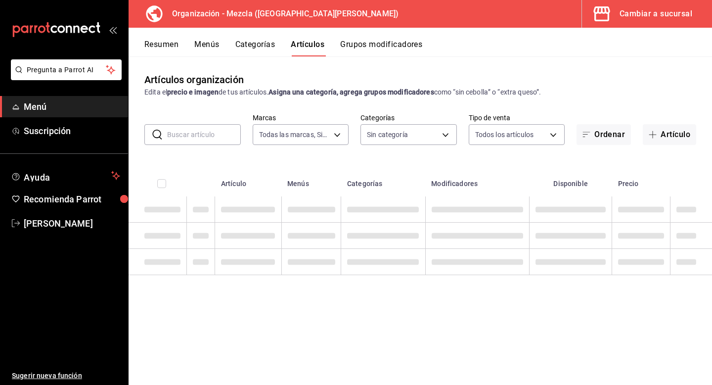
type input "421286d7-7bc6-409b-bf64-48757cdbc444"
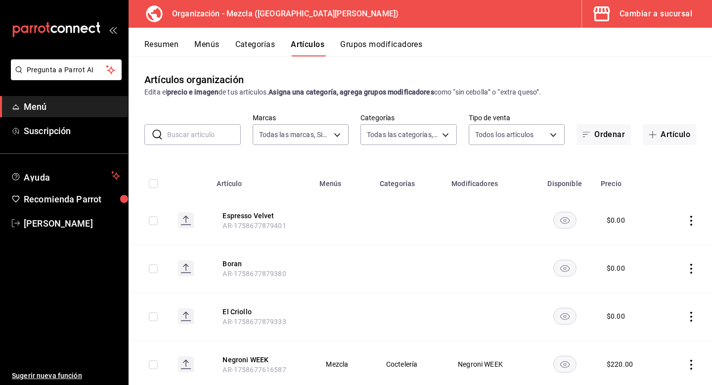
type input "9d13bccb-eec6-40ac-b757-16c91c8dc13a,9238e155-f3e4-4878-b388-10bce27fdd89,8d366…"
click at [681, 132] on button "Artículo" at bounding box center [669, 134] width 53 height 21
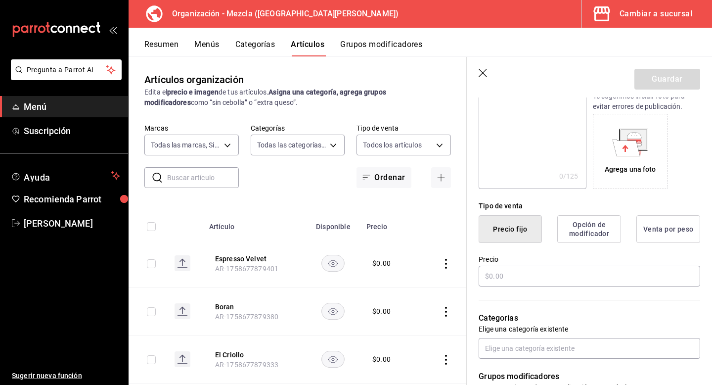
scroll to position [150, 0]
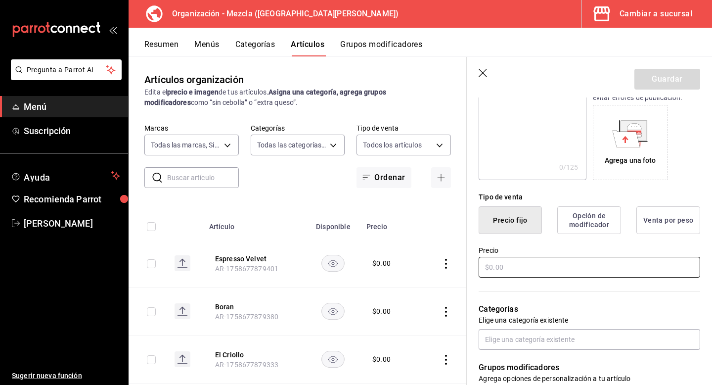
type input "Negroni Flight"
click at [525, 263] on input "text" at bounding box center [590, 267] width 222 height 21
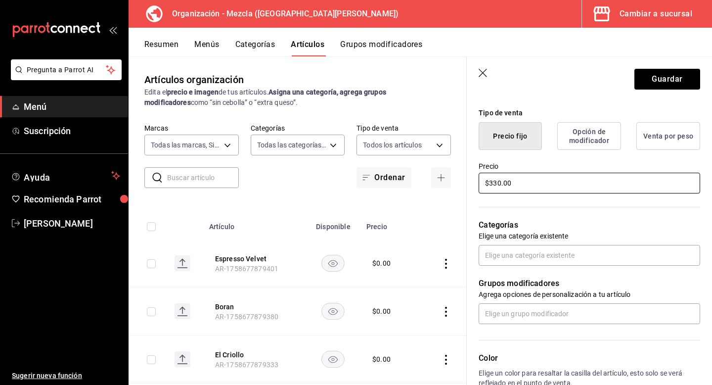
scroll to position [241, 0]
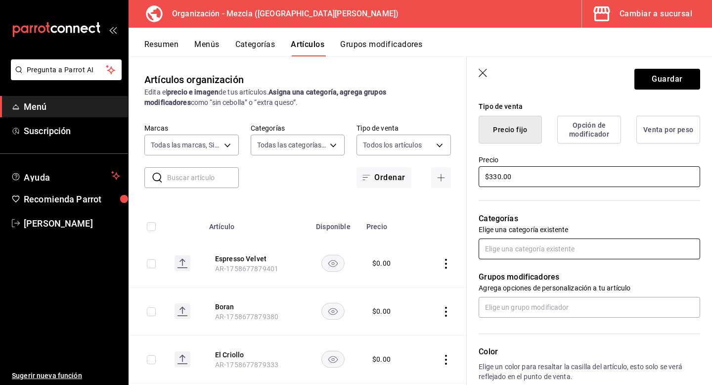
type input "$330.00"
click at [568, 258] on input "text" at bounding box center [590, 248] width 222 height 21
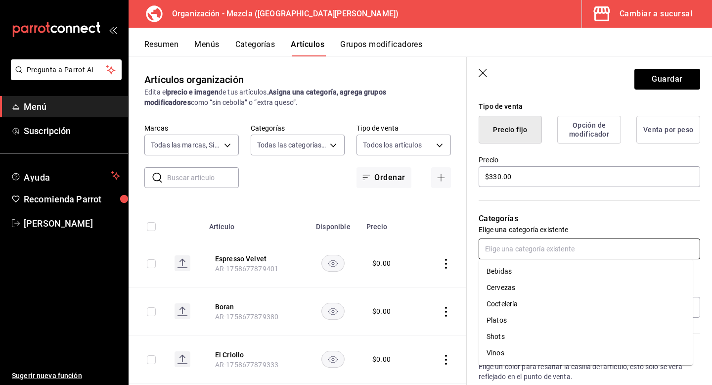
click at [556, 300] on li "Coctelería" at bounding box center [586, 304] width 214 height 16
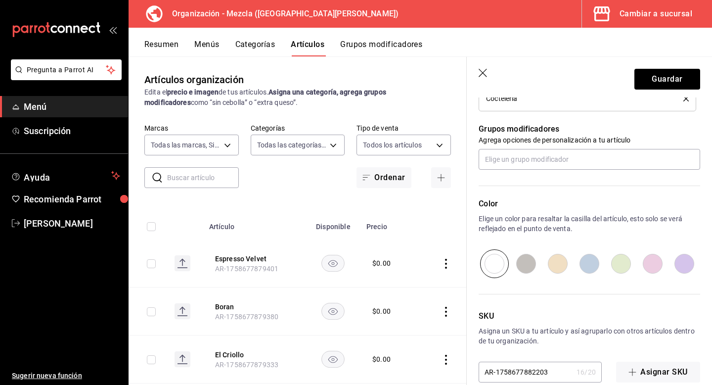
scroll to position [439, 0]
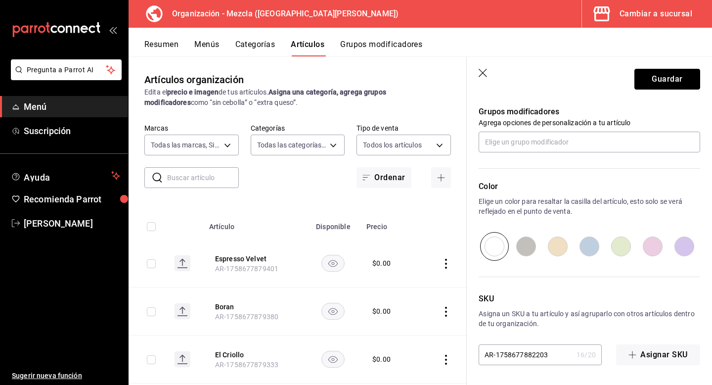
click at [666, 74] on button "Guardar" at bounding box center [668, 79] width 66 height 21
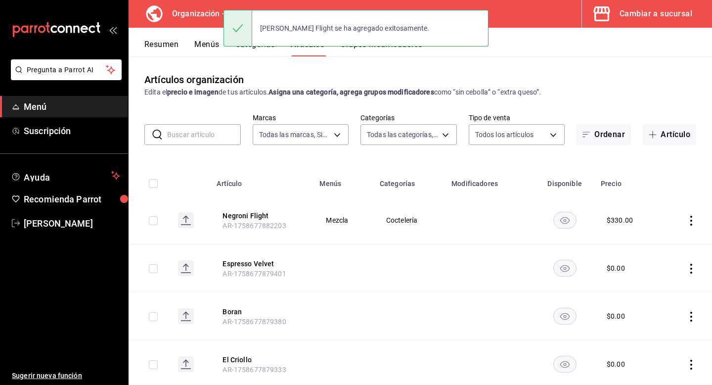
click at [205, 135] on input "text" at bounding box center [204, 135] width 74 height 20
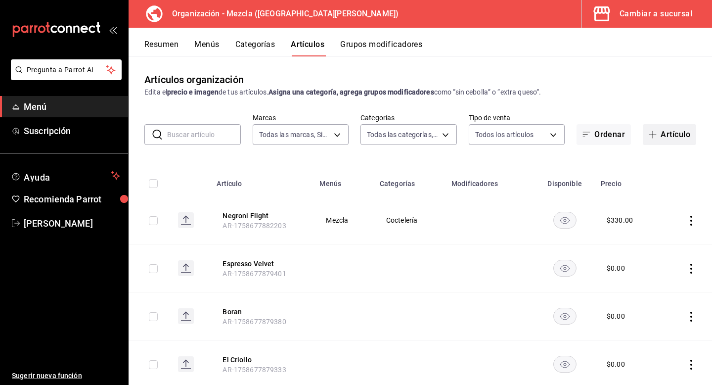
click at [678, 141] on button "Artículo" at bounding box center [669, 134] width 53 height 21
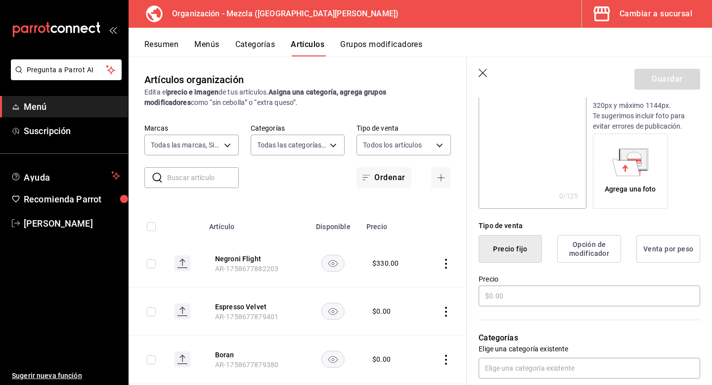
scroll to position [123, 0]
type input "Negroni Sbaglato"
click at [496, 294] on input "text" at bounding box center [590, 294] width 222 height 21
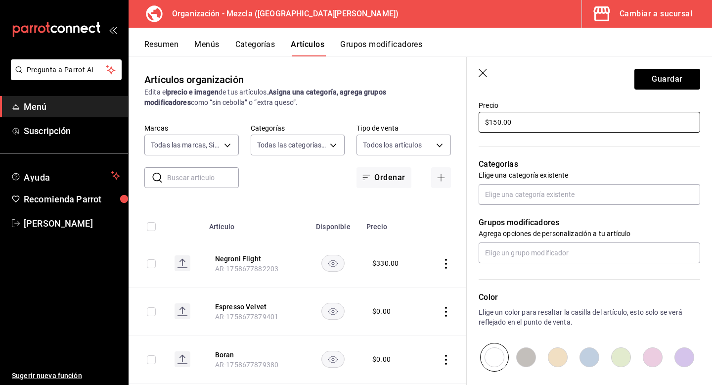
scroll to position [307, 0]
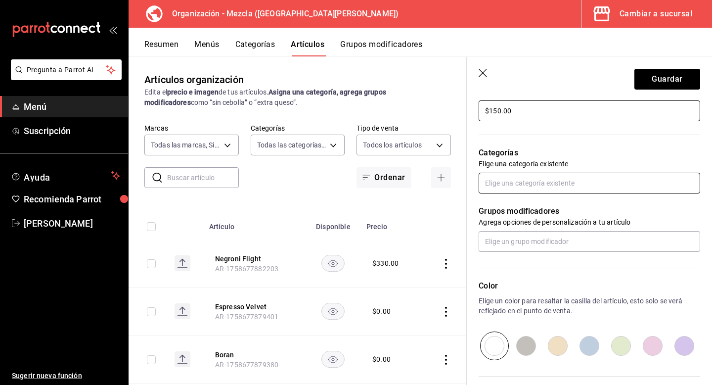
type input "$150.00"
click at [532, 188] on input "text" at bounding box center [590, 183] width 222 height 21
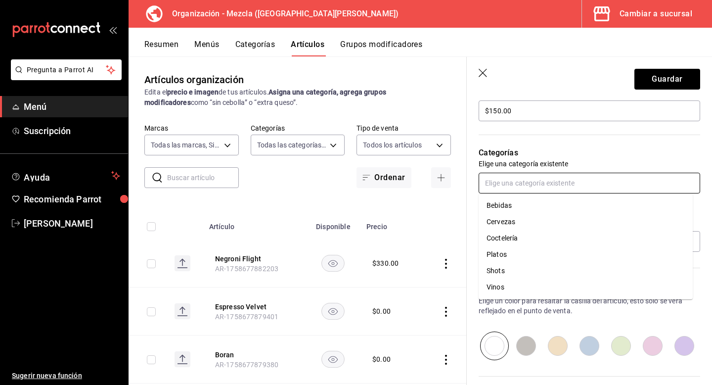
click at [537, 240] on li "Coctelería" at bounding box center [586, 238] width 214 height 16
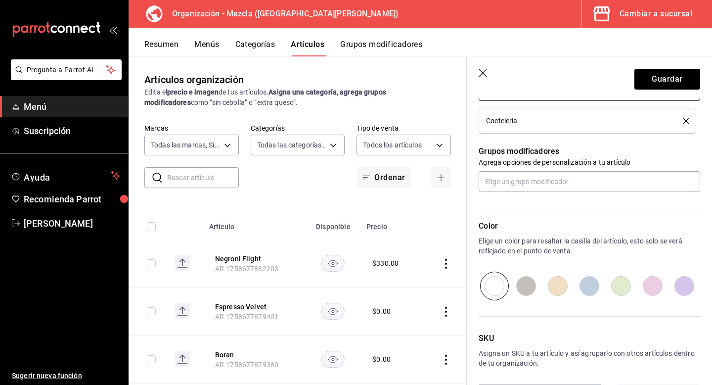
scroll to position [439, 0]
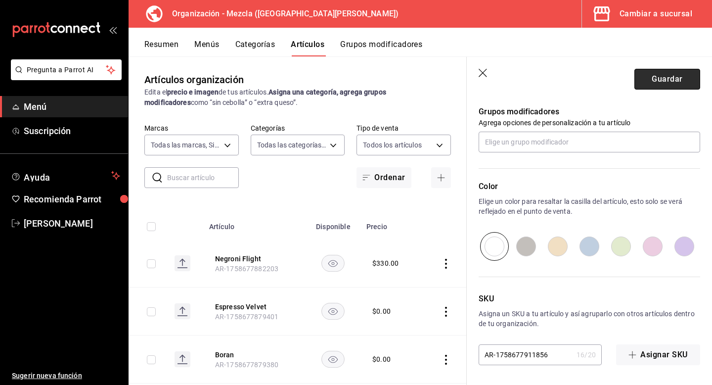
click at [675, 80] on button "Guardar" at bounding box center [668, 79] width 66 height 21
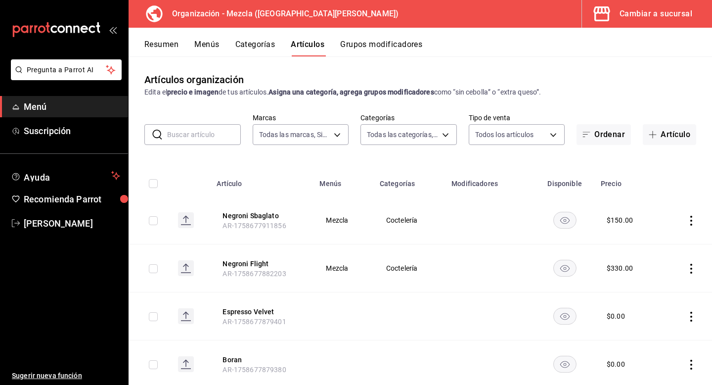
click at [189, 136] on input "text" at bounding box center [204, 135] width 74 height 20
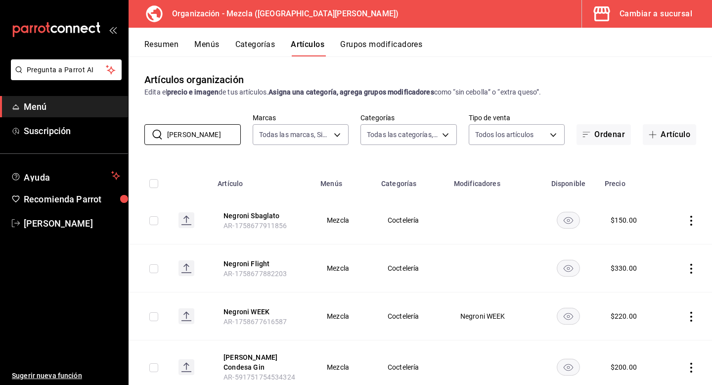
scroll to position [27, 0]
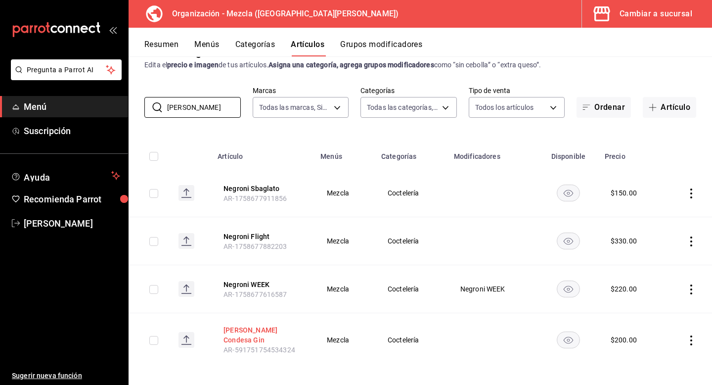
type input "[PERSON_NAME]"
click at [236, 333] on button "[PERSON_NAME] Condesa Gin" at bounding box center [263, 335] width 79 height 20
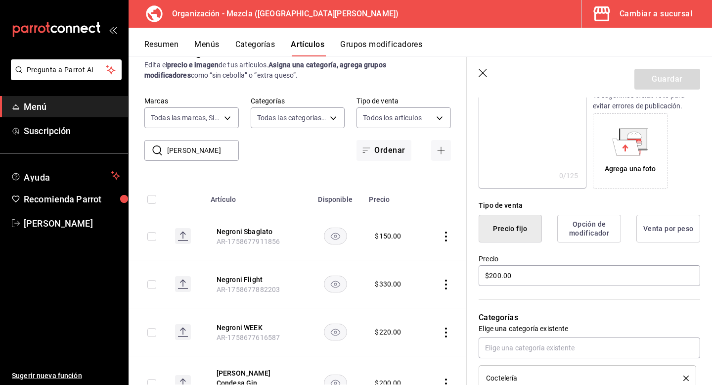
scroll to position [143, 0]
click at [500, 278] on input "$200.00" at bounding box center [590, 274] width 222 height 21
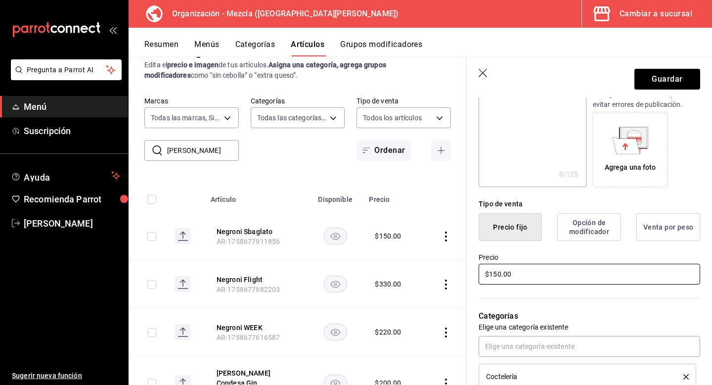
type input "$150.00"
click at [674, 67] on header "Guardar" at bounding box center [589, 77] width 245 height 41
click at [672, 71] on button "Guardar" at bounding box center [668, 79] width 66 height 21
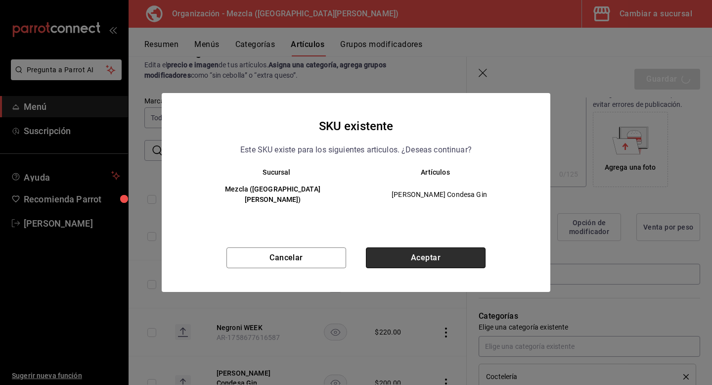
click at [427, 262] on button "Aceptar" at bounding box center [426, 257] width 120 height 21
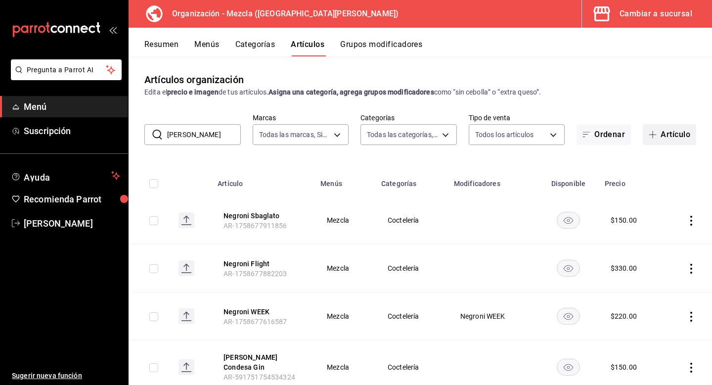
click at [649, 135] on icon "button" at bounding box center [653, 135] width 8 height 8
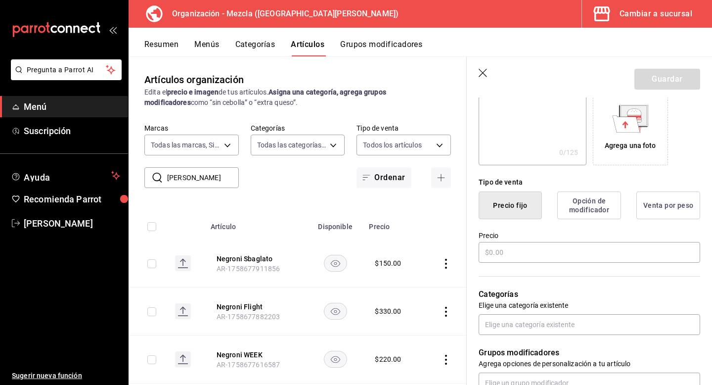
scroll to position [180, 0]
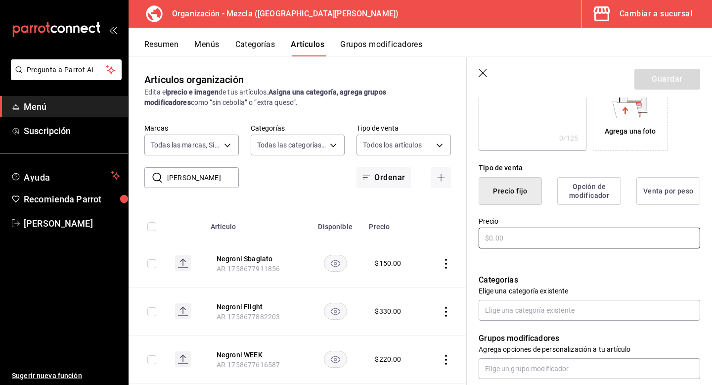
type input "Boulevardier"
click at [510, 237] on input "text" at bounding box center [590, 238] width 222 height 21
drag, startPoint x: 510, startPoint y: 237, endPoint x: 544, endPoint y: 122, distance: 119.7
click at [544, 122] on div "¿Cómo se va a llamar? Boulevardier 12 /40 ¿Cómo se va a llamar? Ingresa una des…" at bounding box center [584, 276] width 234 height 629
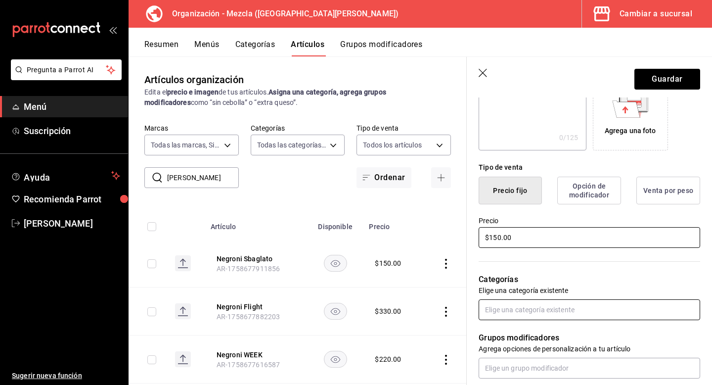
type input "$150.00"
click at [538, 308] on input "text" at bounding box center [590, 309] width 222 height 21
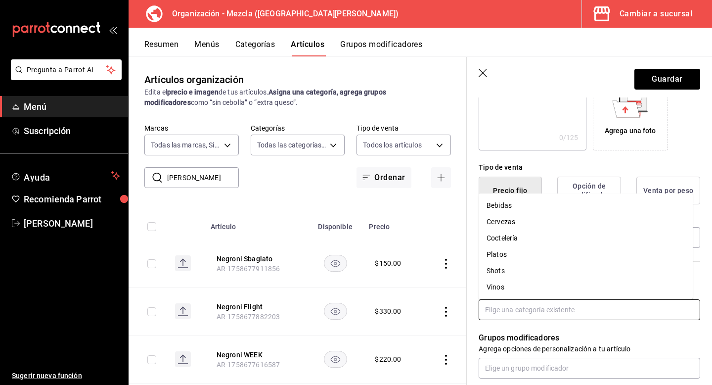
drag, startPoint x: 532, startPoint y: 229, endPoint x: 527, endPoint y: 235, distance: 7.8
click at [527, 235] on ul "Bebidas Cervezas Coctelería Platos Shots Vinos" at bounding box center [586, 246] width 214 height 106
click at [527, 235] on li "Coctelería" at bounding box center [586, 238] width 214 height 16
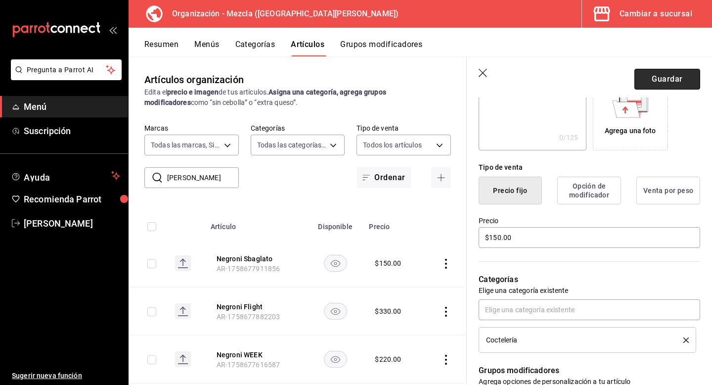
click at [669, 73] on button "Guardar" at bounding box center [668, 79] width 66 height 21
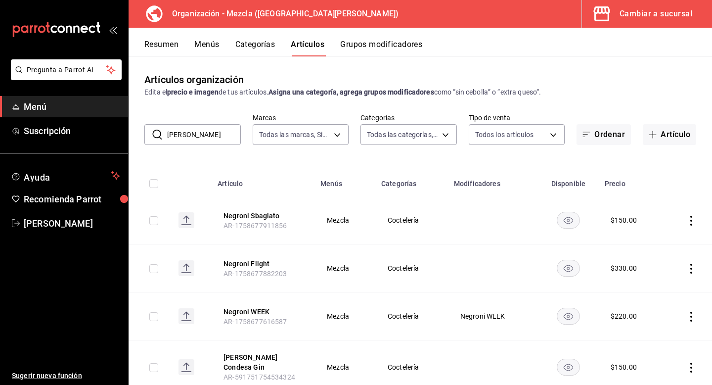
click at [203, 41] on button "Menús" at bounding box center [206, 48] width 25 height 17
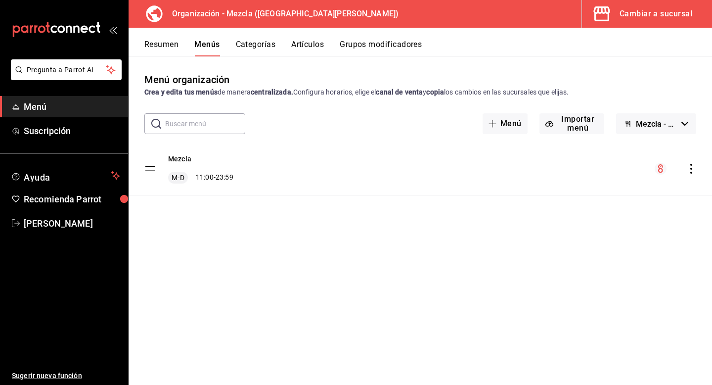
click at [695, 172] on icon "actions" at bounding box center [692, 169] width 10 height 10
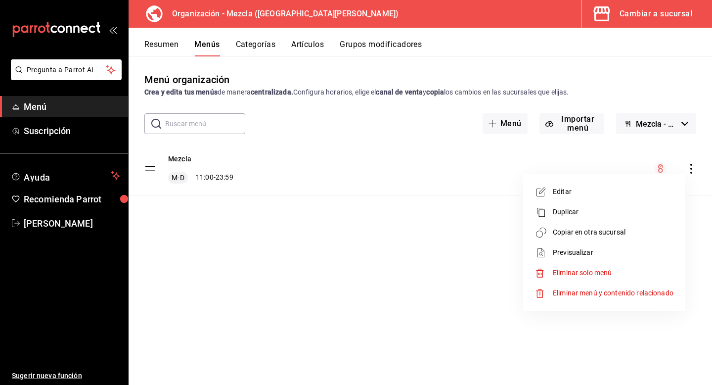
click at [573, 231] on span "Copiar en otra sucursal" at bounding box center [613, 232] width 121 height 10
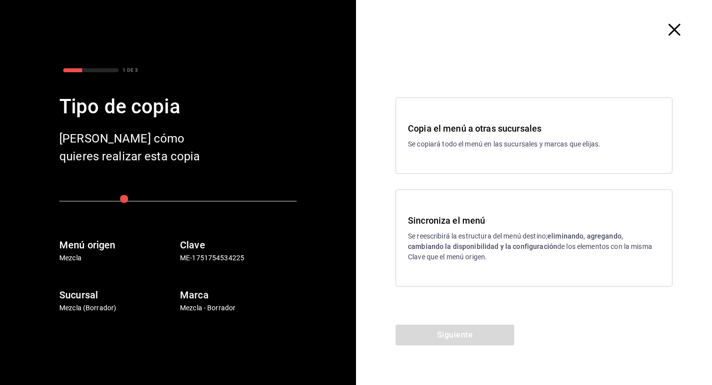
click at [470, 258] on p "Se reescribirá la estructura del menú destino; eliminando, agregando, cambiando…" at bounding box center [534, 246] width 252 height 31
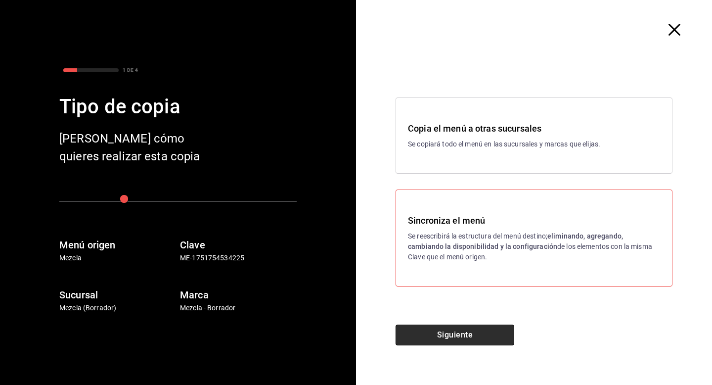
click at [437, 330] on button "Siguiente" at bounding box center [455, 335] width 119 height 21
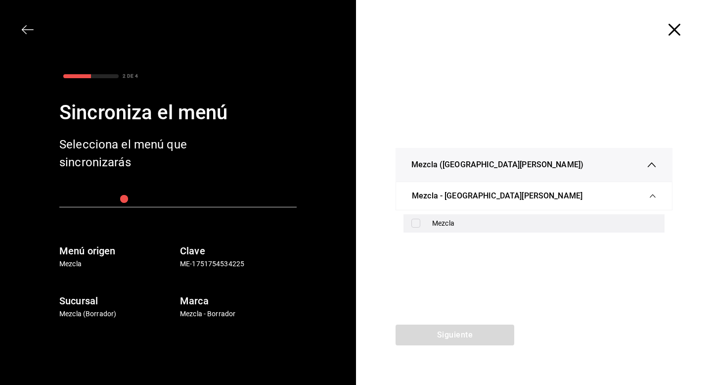
click at [470, 215] on div "Mezcla" at bounding box center [534, 223] width 261 height 18
checkbox input "true"
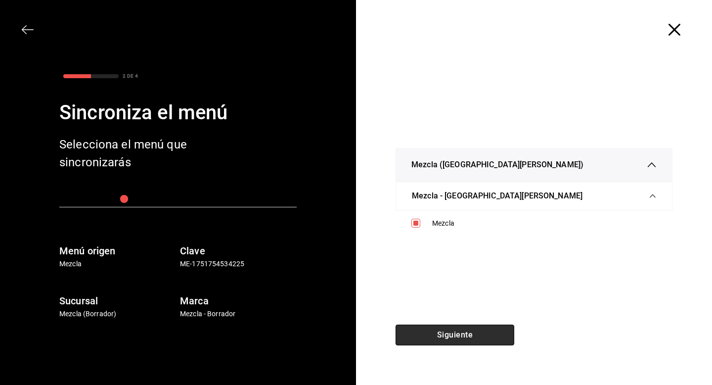
click at [418, 338] on button "Siguiente" at bounding box center [455, 335] width 119 height 21
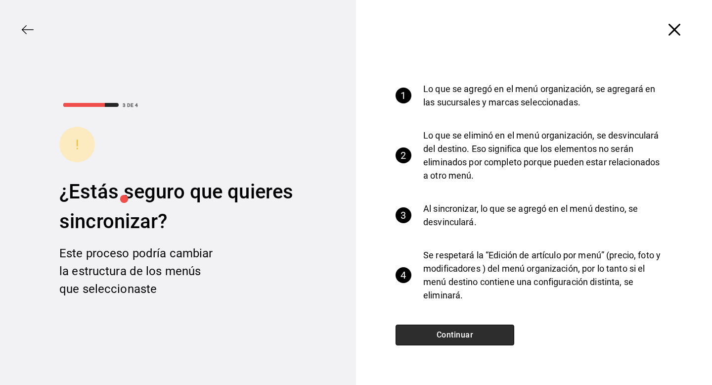
click at [477, 328] on button "Continuar" at bounding box center [455, 335] width 119 height 21
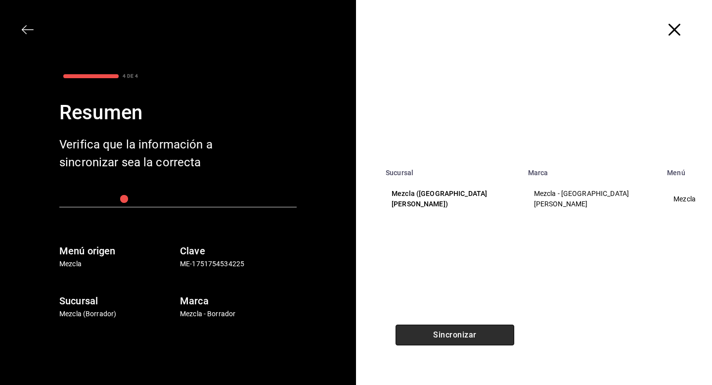
click at [477, 328] on button "Sincronizar" at bounding box center [455, 335] width 119 height 21
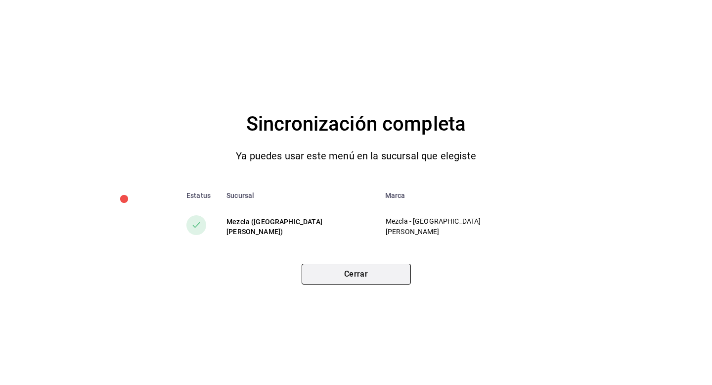
click at [370, 278] on button "Cerrar" at bounding box center [356, 274] width 109 height 21
